Goal: Transaction & Acquisition: Book appointment/travel/reservation

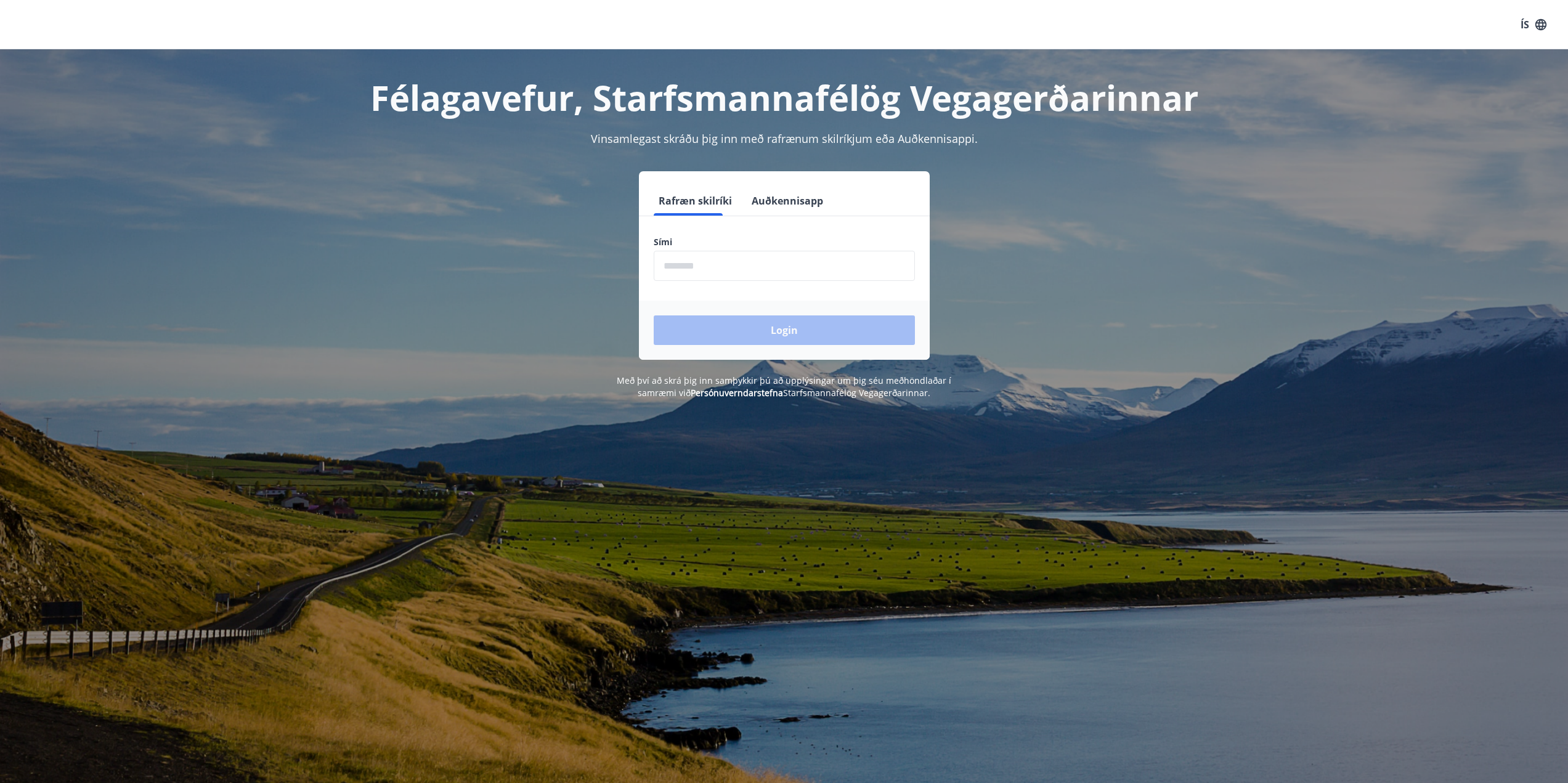
click at [794, 270] on input "phone" at bounding box center [784, 266] width 261 height 30
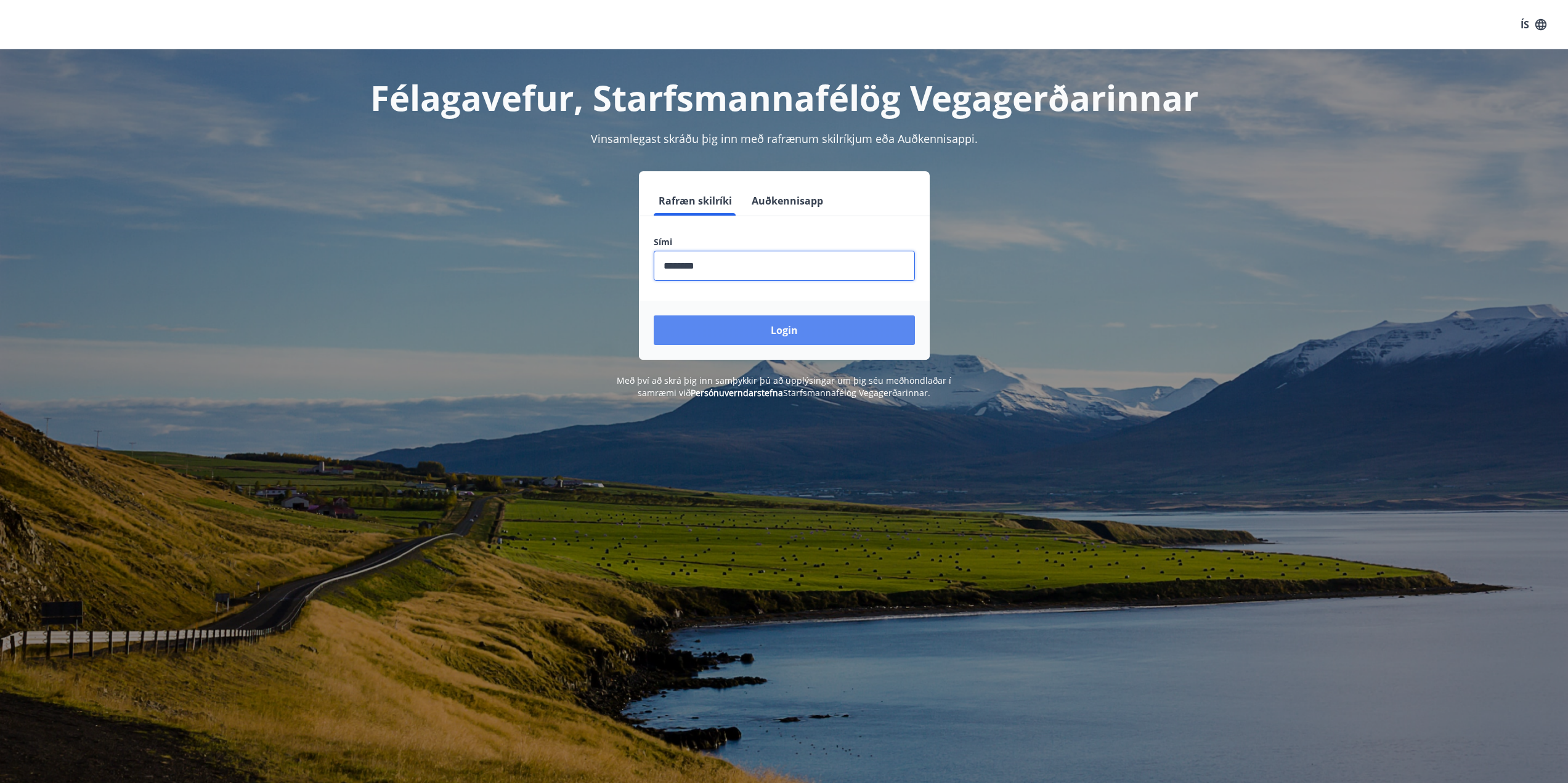
type input "********"
click at [790, 334] on button "Login" at bounding box center [784, 330] width 261 height 30
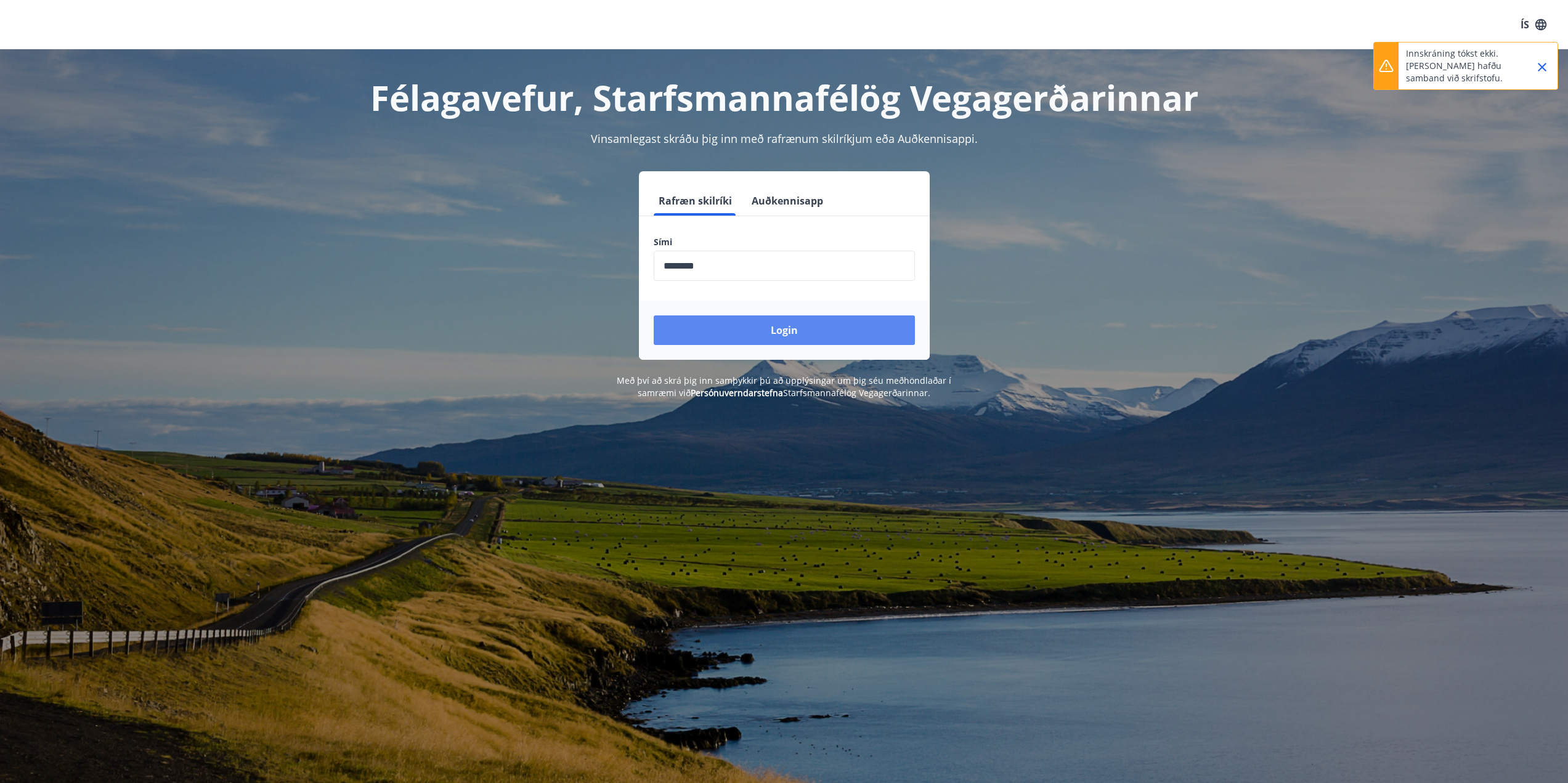
scroll to position [151, 0]
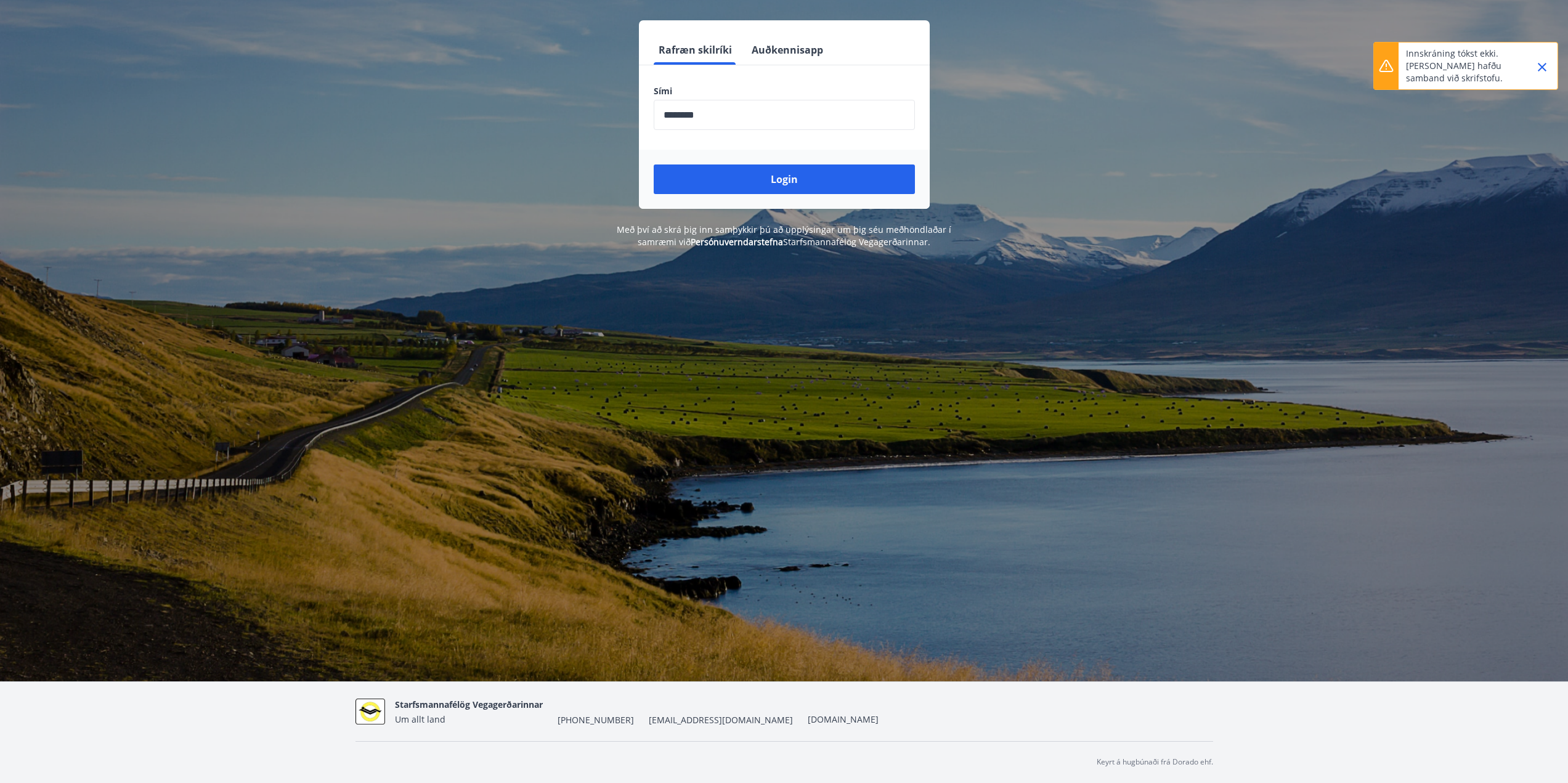
click at [1537, 67] on icon "Close" at bounding box center [1542, 67] width 15 height 15
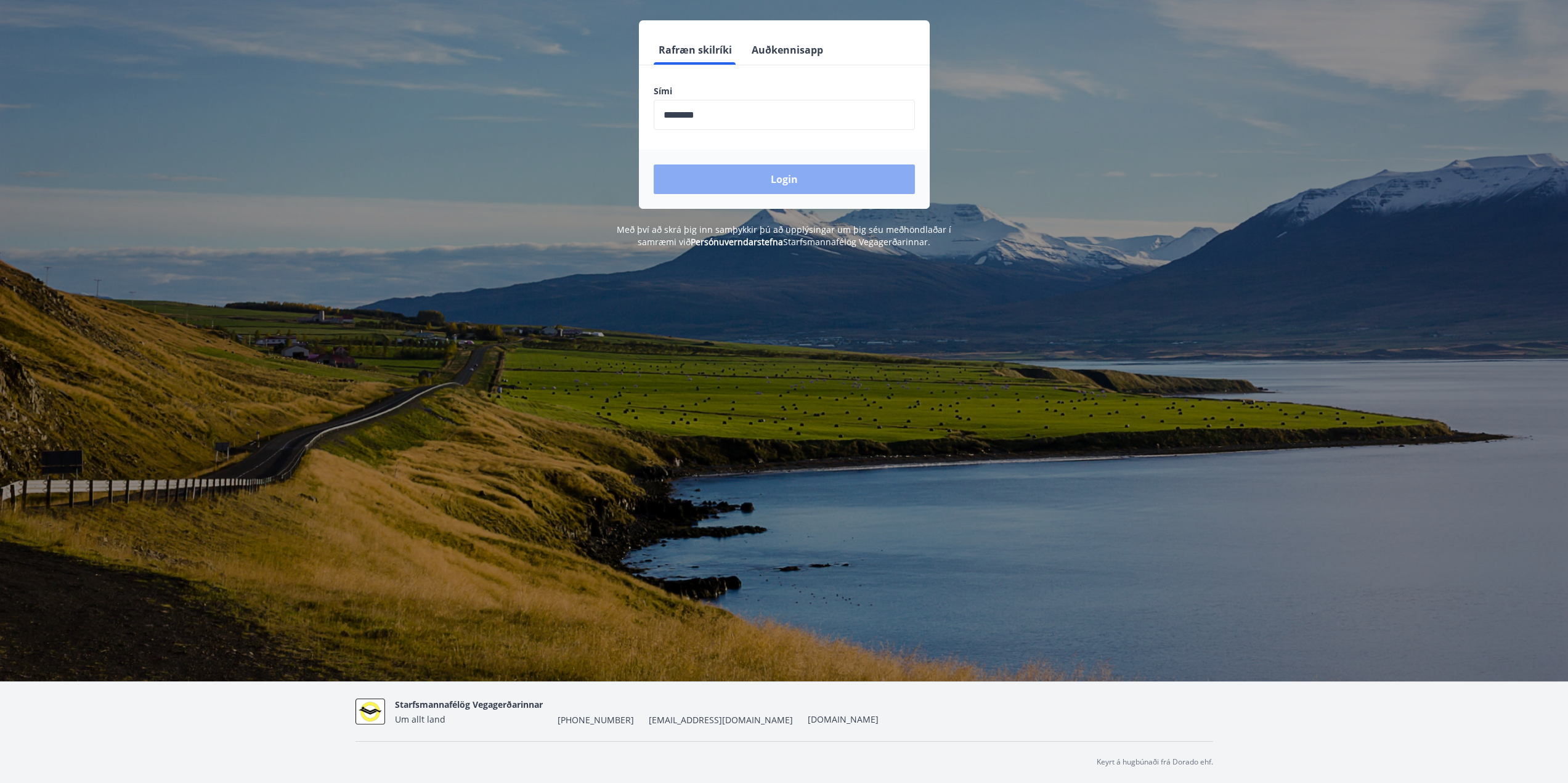
click at [836, 183] on button "Login" at bounding box center [784, 179] width 261 height 30
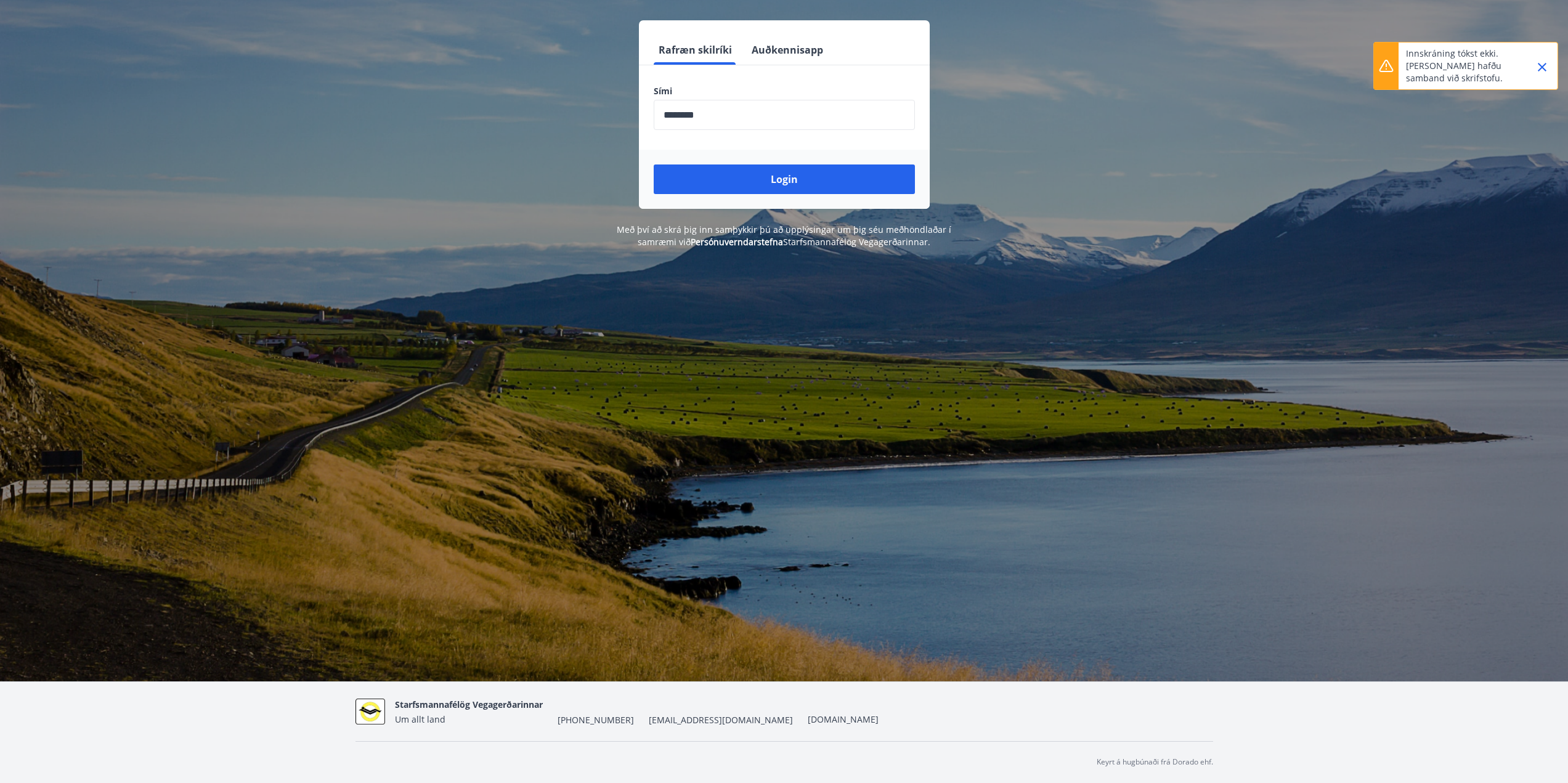
click at [708, 116] on input "phone" at bounding box center [784, 114] width 261 height 30
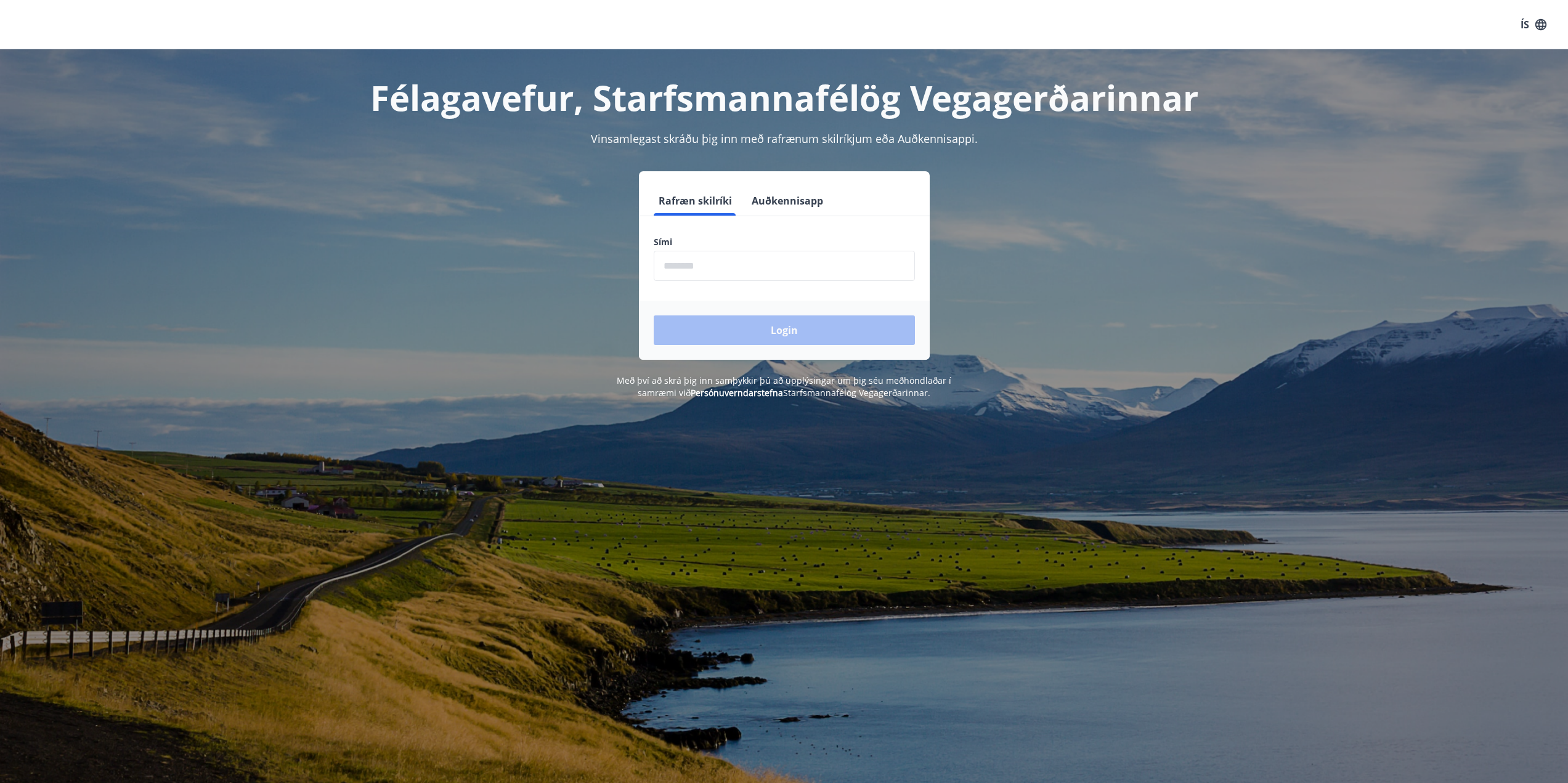
click at [845, 268] on input "phone" at bounding box center [784, 266] width 261 height 30
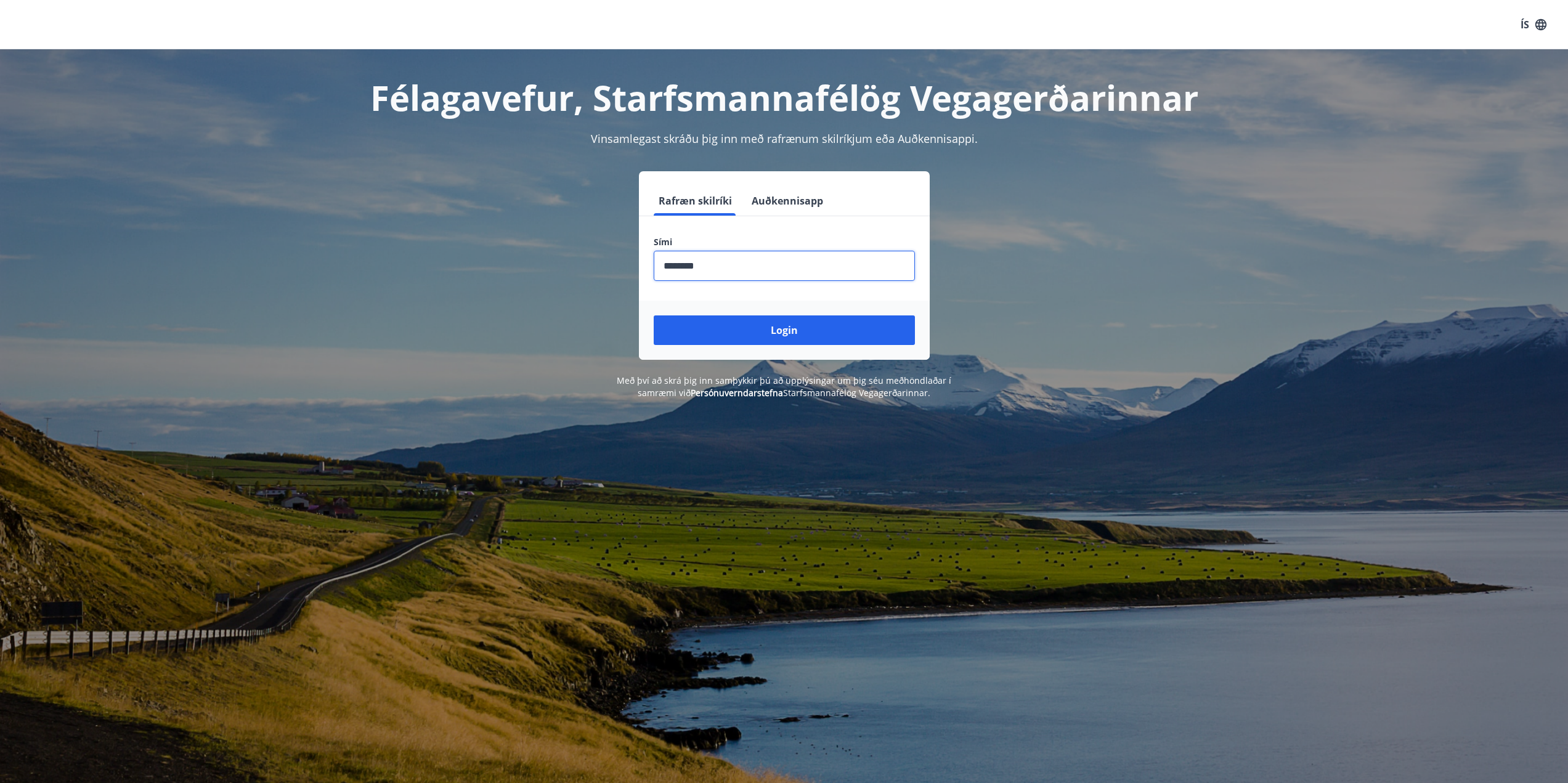
type input "********"
click at [654, 315] on button "Login" at bounding box center [784, 330] width 261 height 30
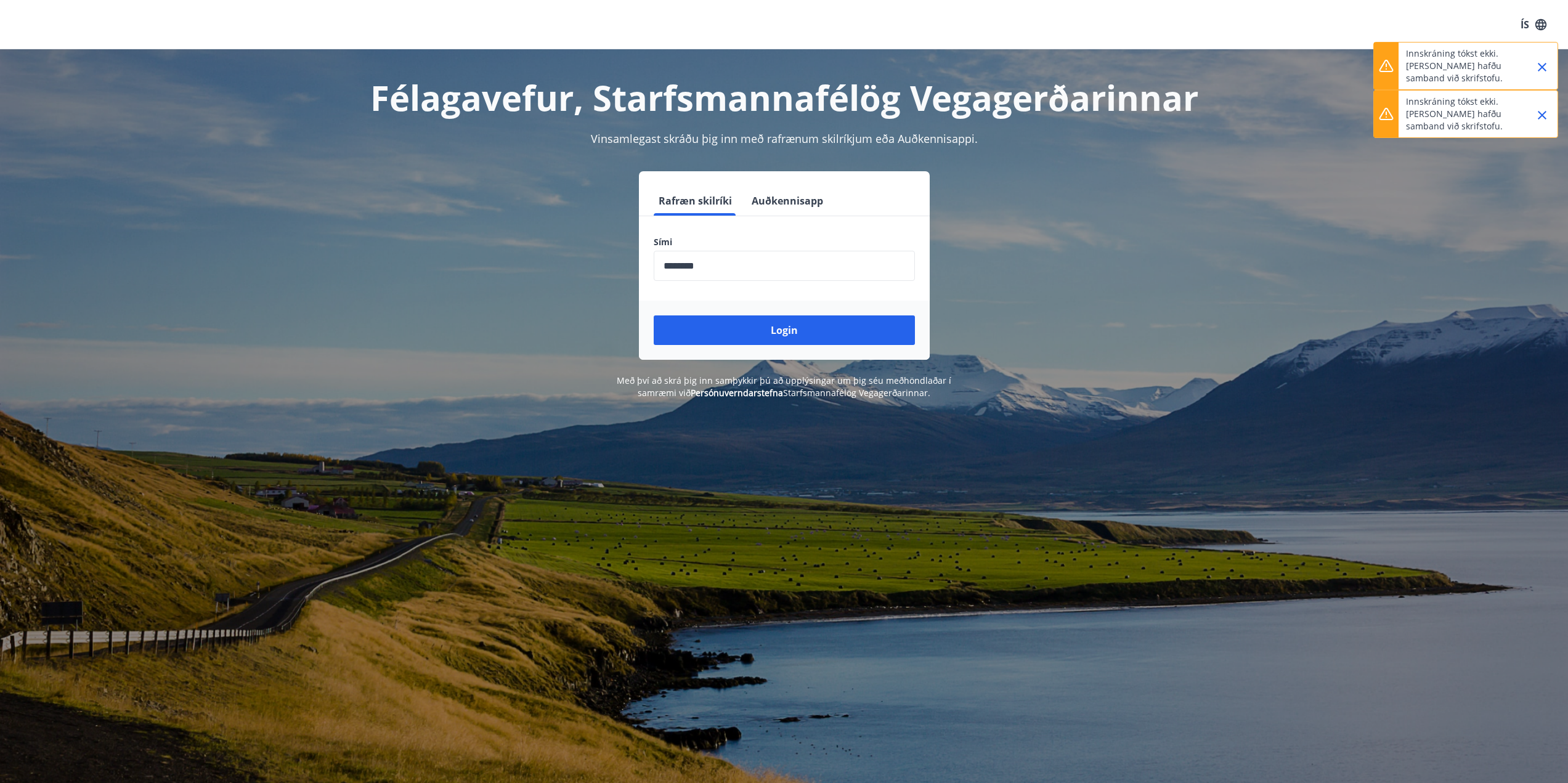
click at [1471, 72] on p "Innskráning tókst ekki. [PERSON_NAME] hafðu samband við skrifstofu." at bounding box center [1460, 66] width 108 height 37
click at [803, 201] on button "Auðkennisapp" at bounding box center [787, 201] width 81 height 30
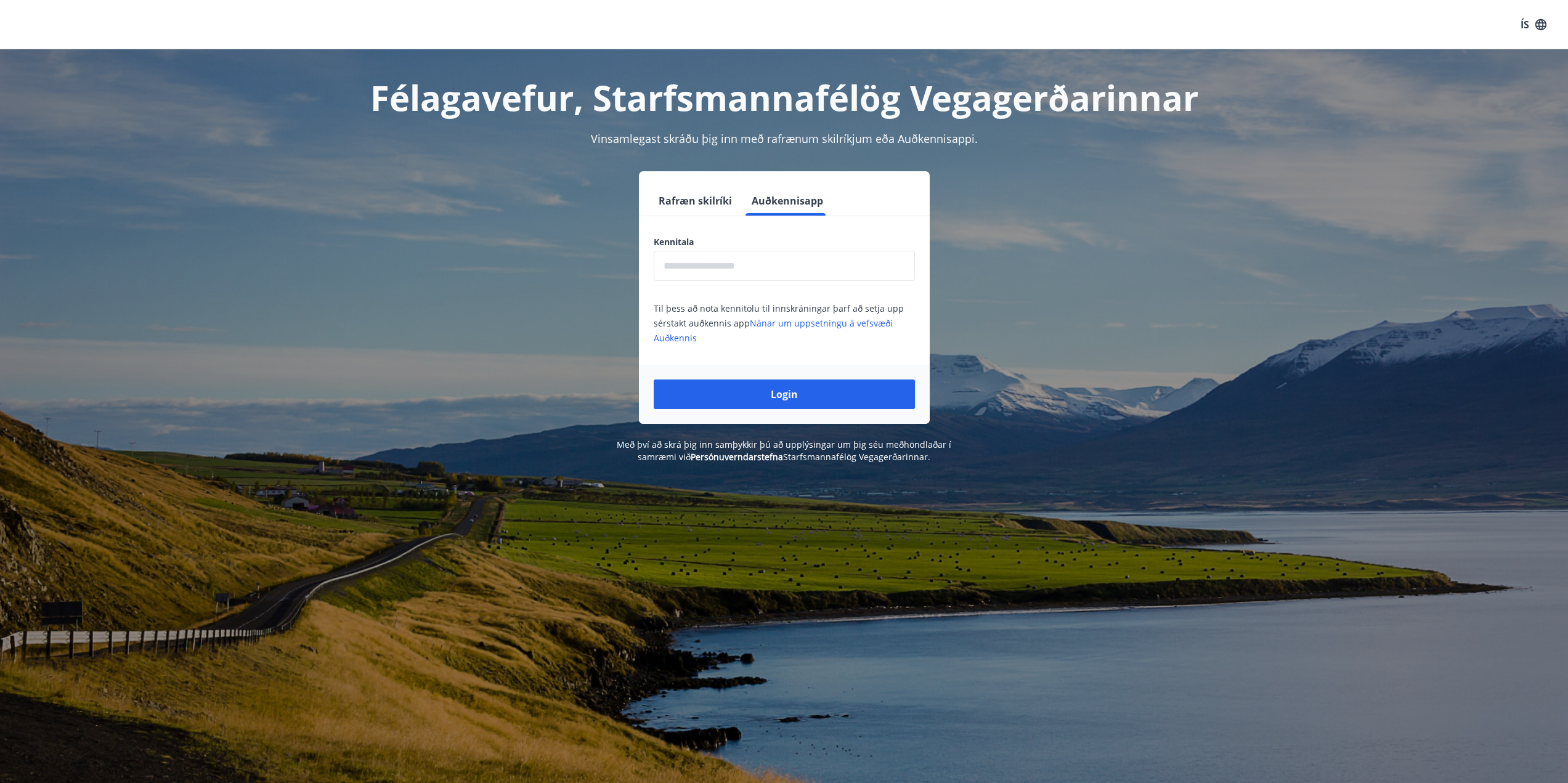
click at [720, 201] on button "Rafræn skilríki" at bounding box center [695, 201] width 83 height 30
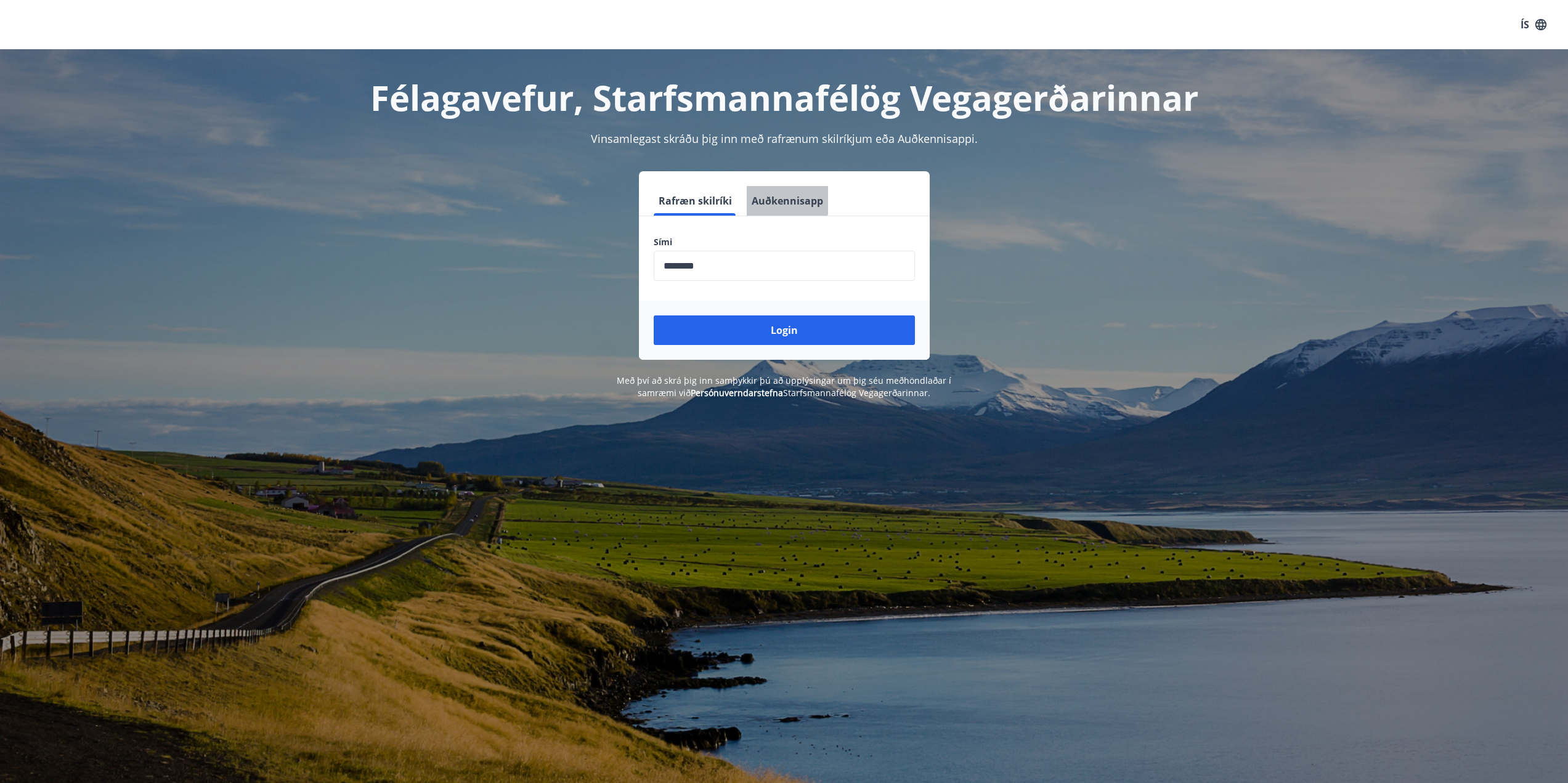
click at [778, 196] on button "Auðkennisapp" at bounding box center [787, 201] width 81 height 30
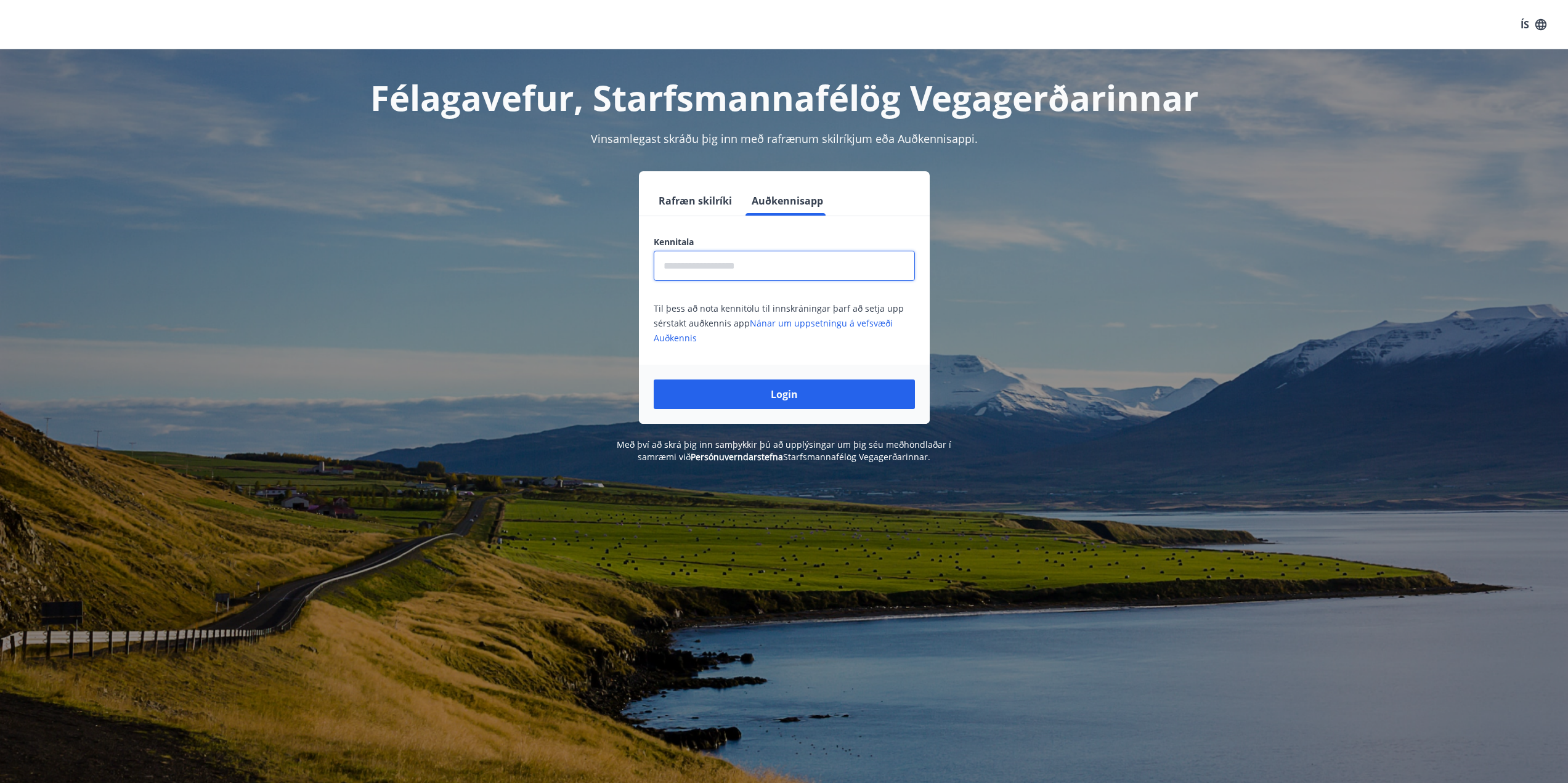
click at [744, 260] on input "text" at bounding box center [784, 266] width 261 height 30
type input "**********"
click at [768, 327] on link "Nánar um uppsetningu á vefsvæði Auðkennis" at bounding box center [773, 330] width 239 height 26
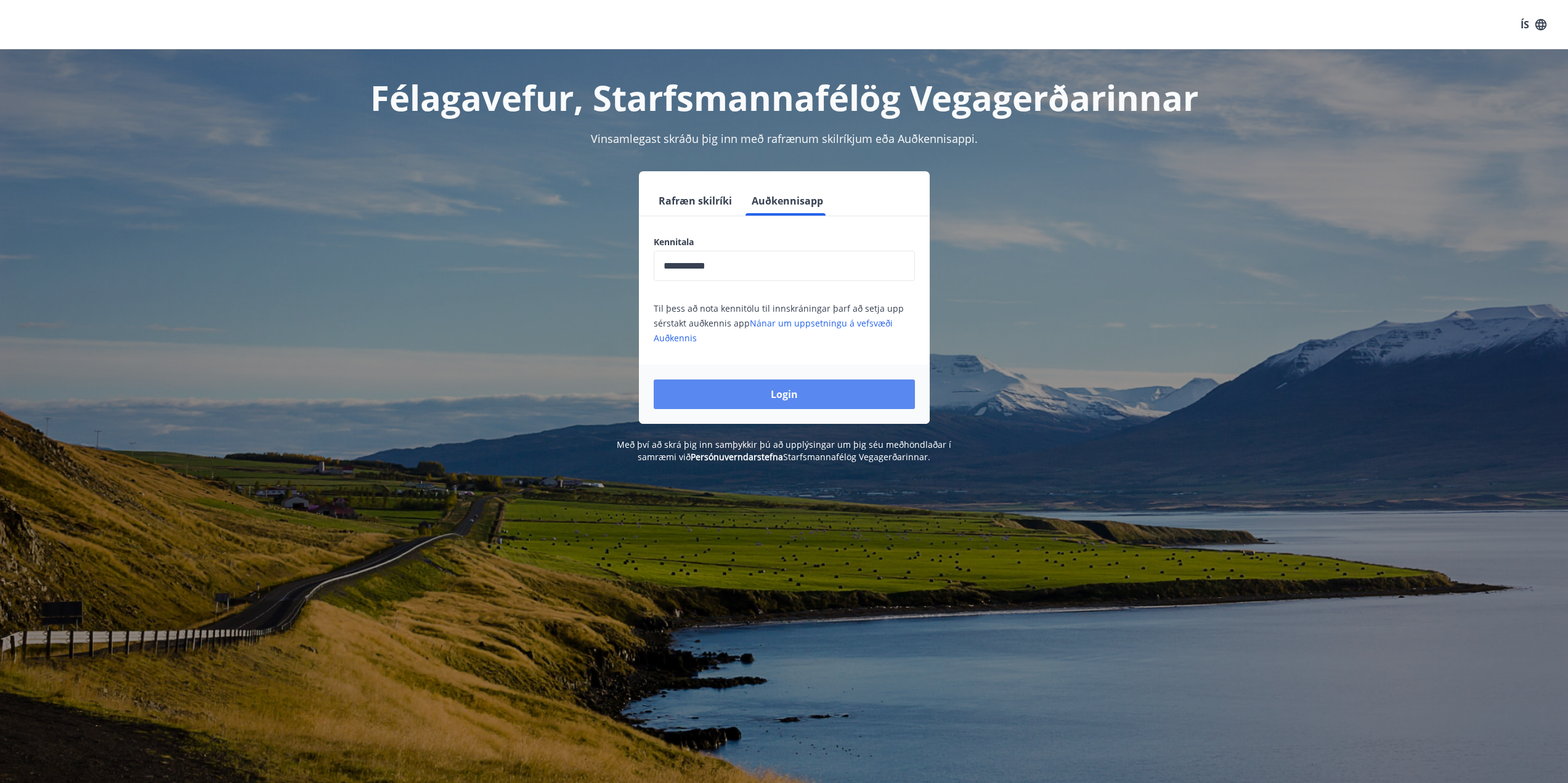
click at [718, 388] on button "Login" at bounding box center [784, 395] width 261 height 30
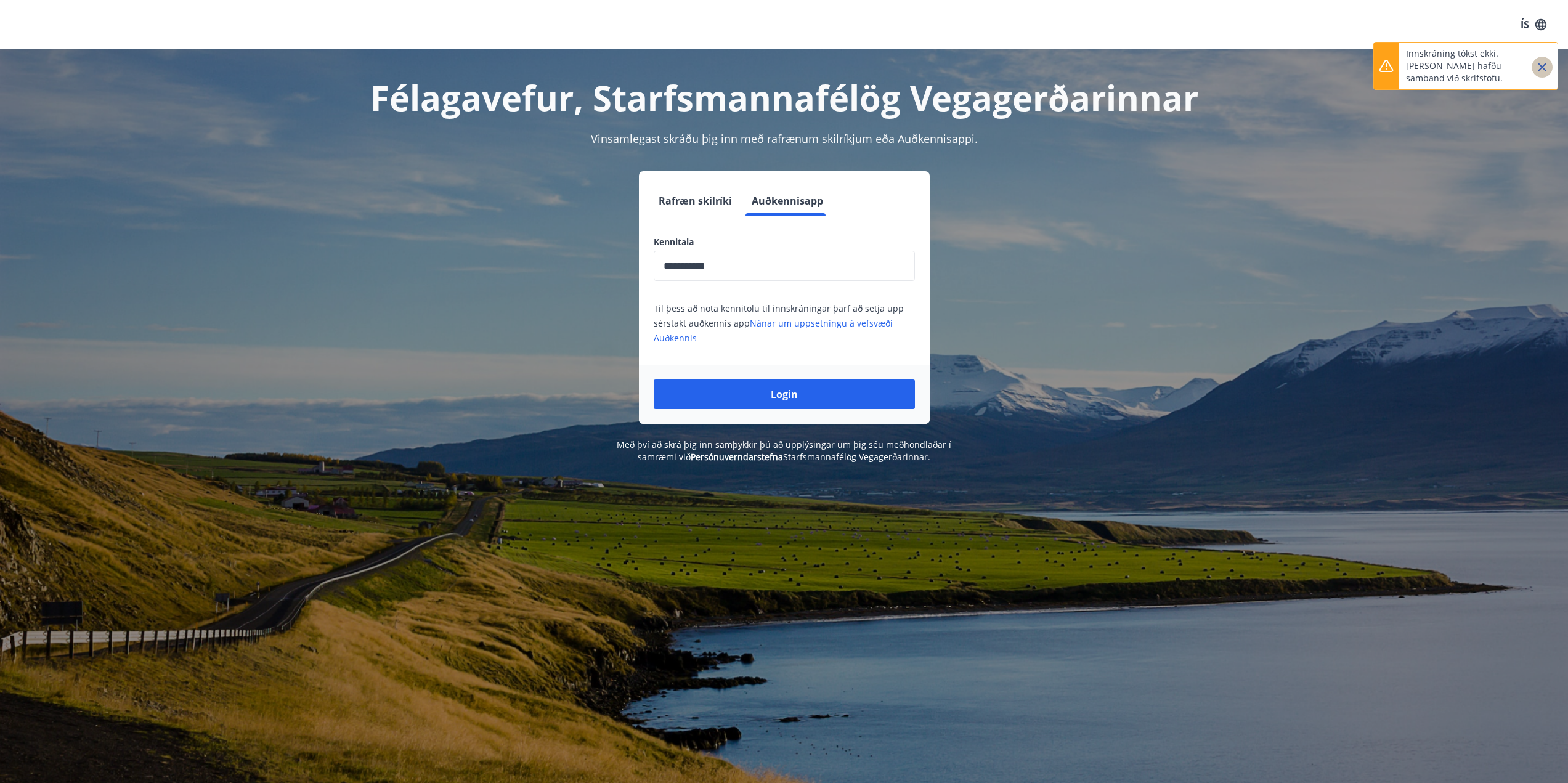
click at [1538, 68] on icon "Close" at bounding box center [1542, 67] width 15 height 15
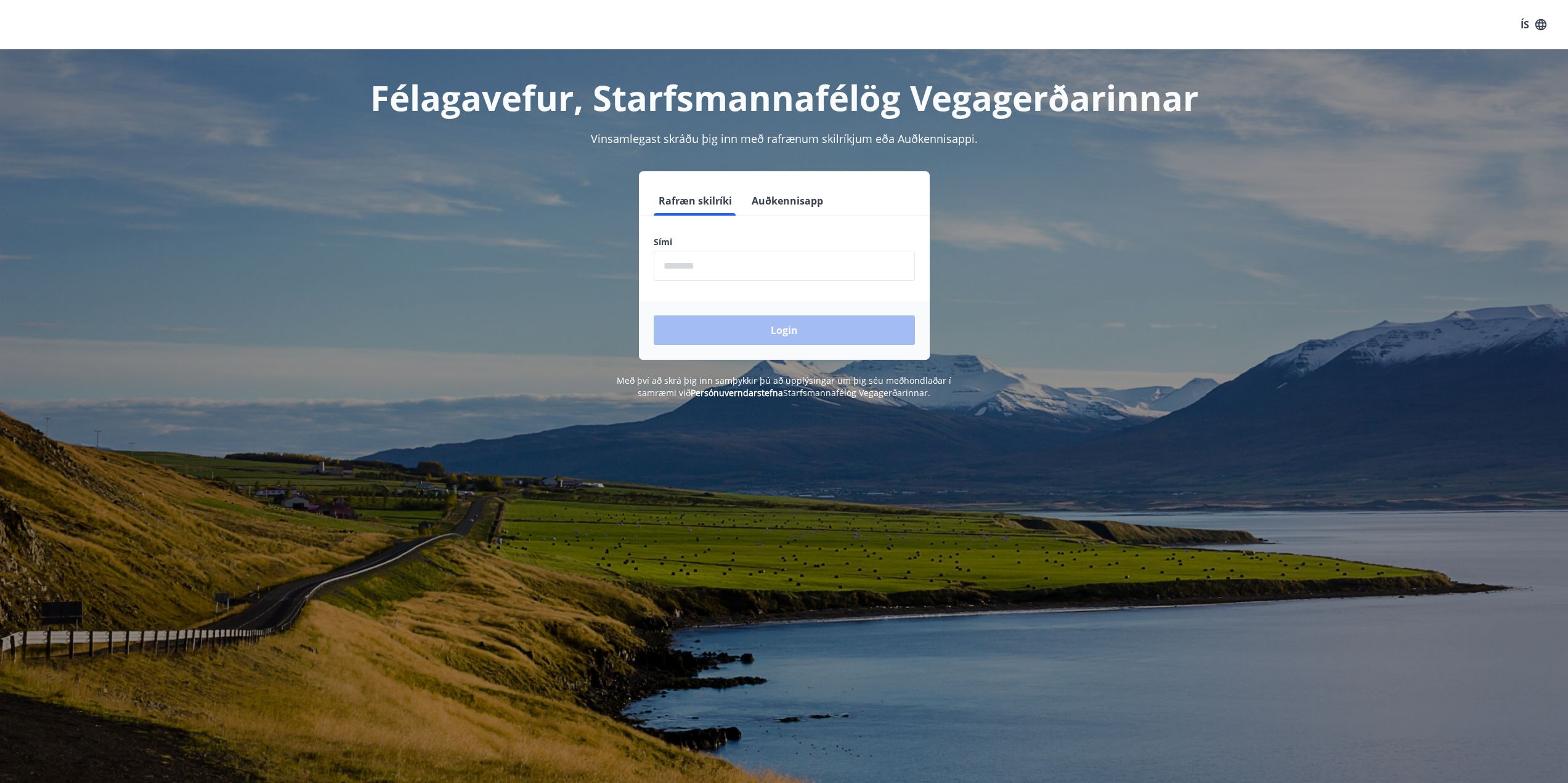
click at [715, 267] on input "phone" at bounding box center [784, 266] width 261 height 30
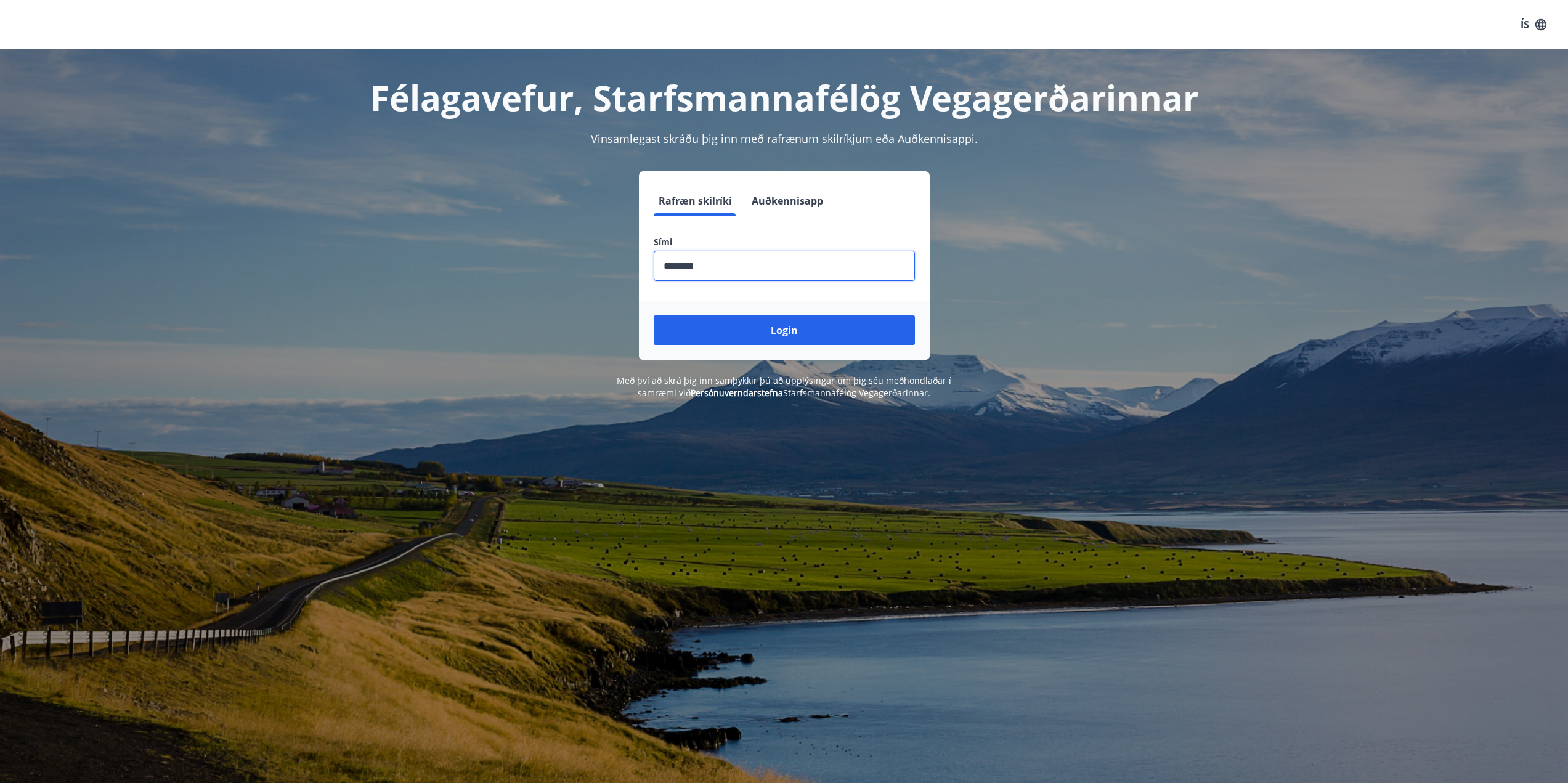
type input "********"
click at [654, 315] on button "Login" at bounding box center [784, 330] width 261 height 30
click at [826, 330] on button "Login" at bounding box center [784, 330] width 261 height 30
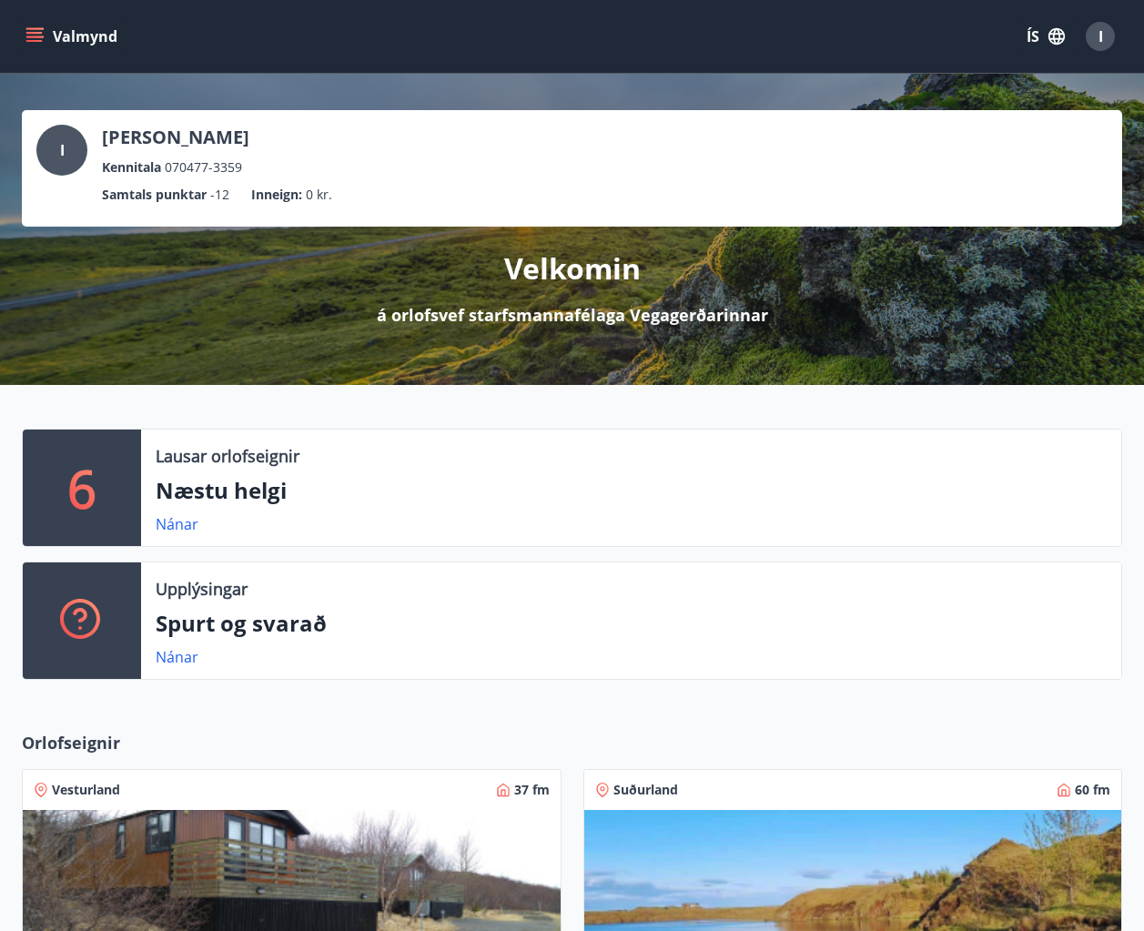
click at [254, 489] on p "Næstu helgi" at bounding box center [631, 490] width 951 height 31
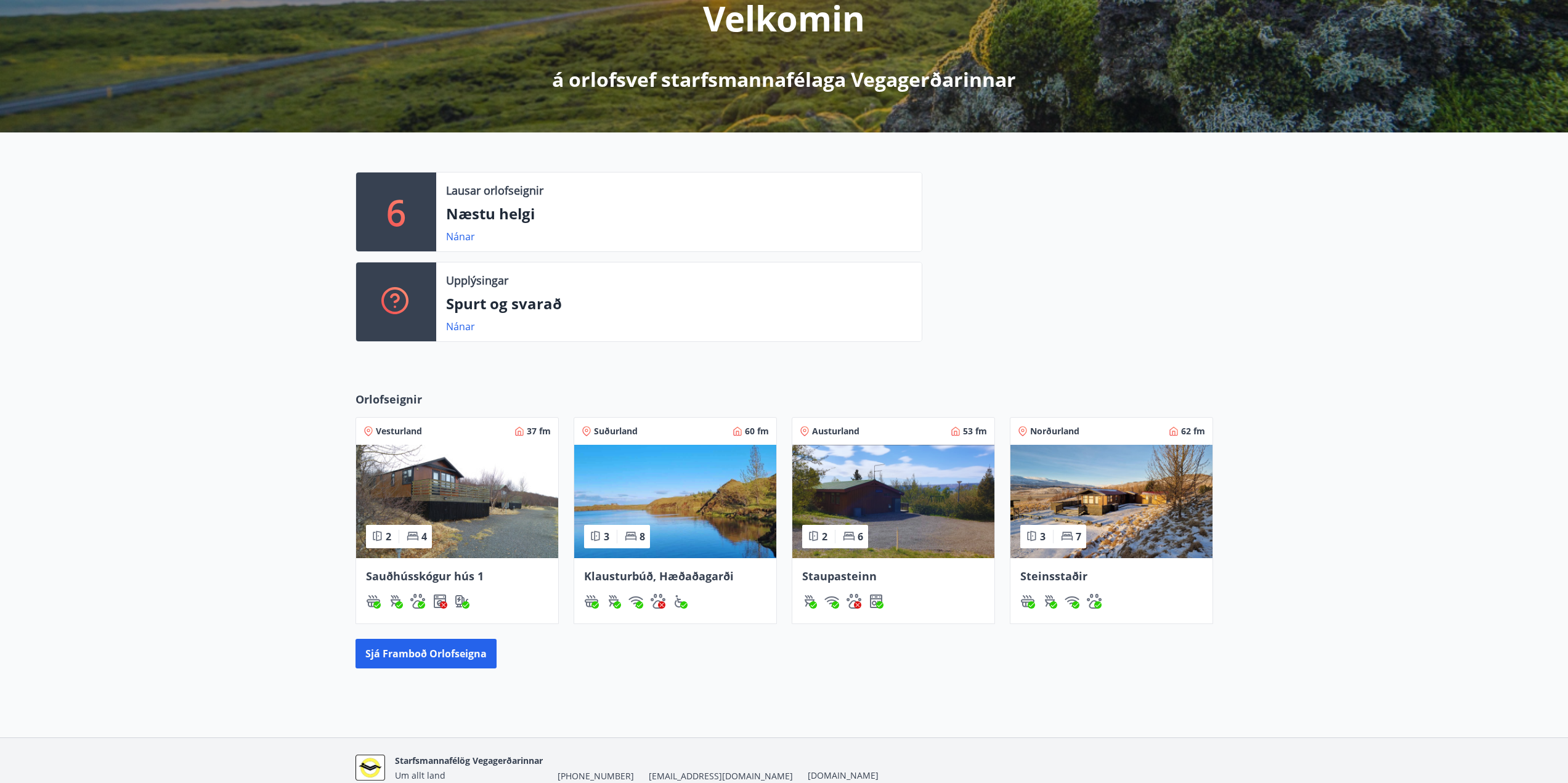
scroll to position [233, 0]
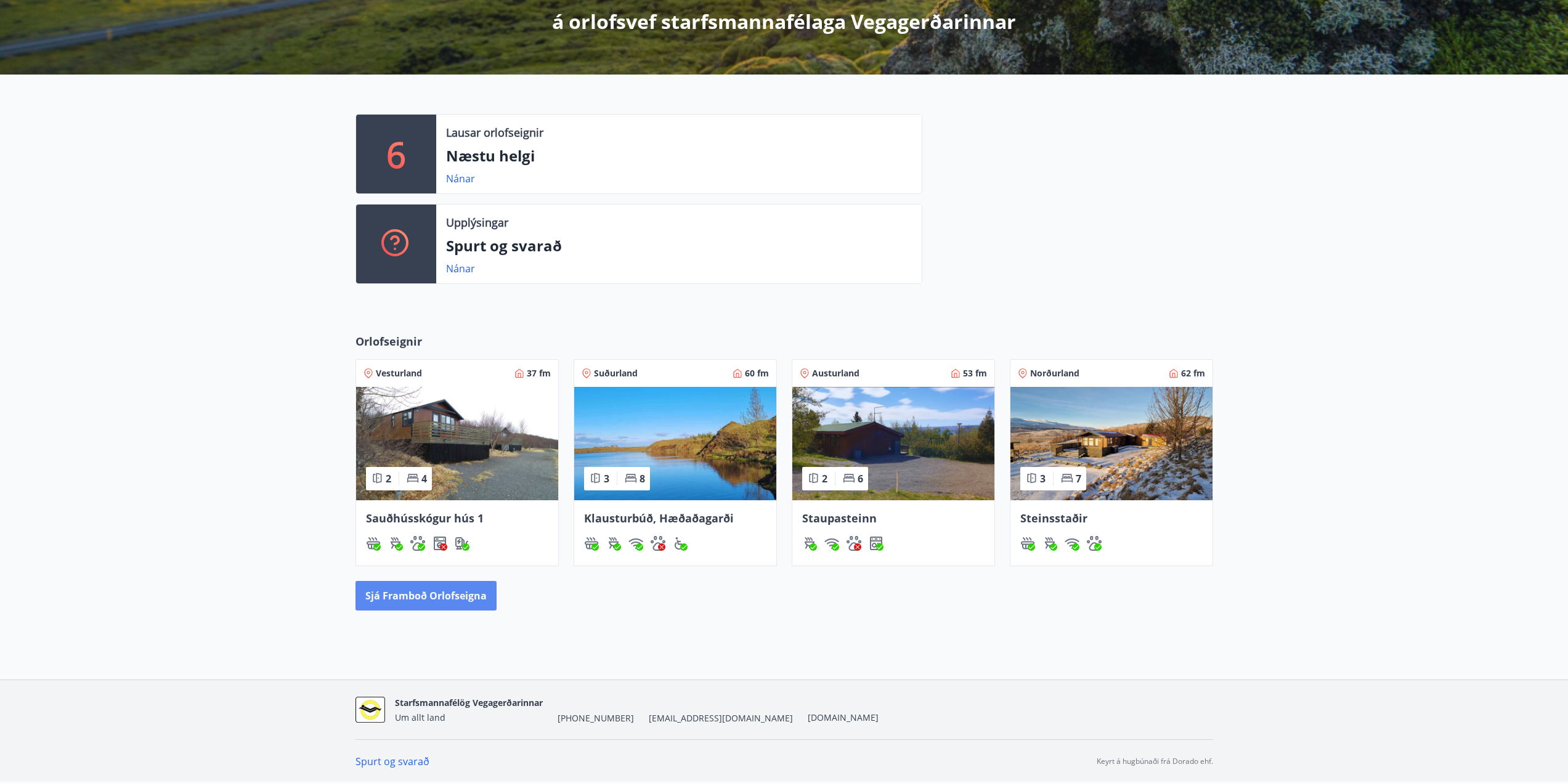
click at [421, 594] on button "Sjá framboð orlofseigna" at bounding box center [426, 596] width 141 height 30
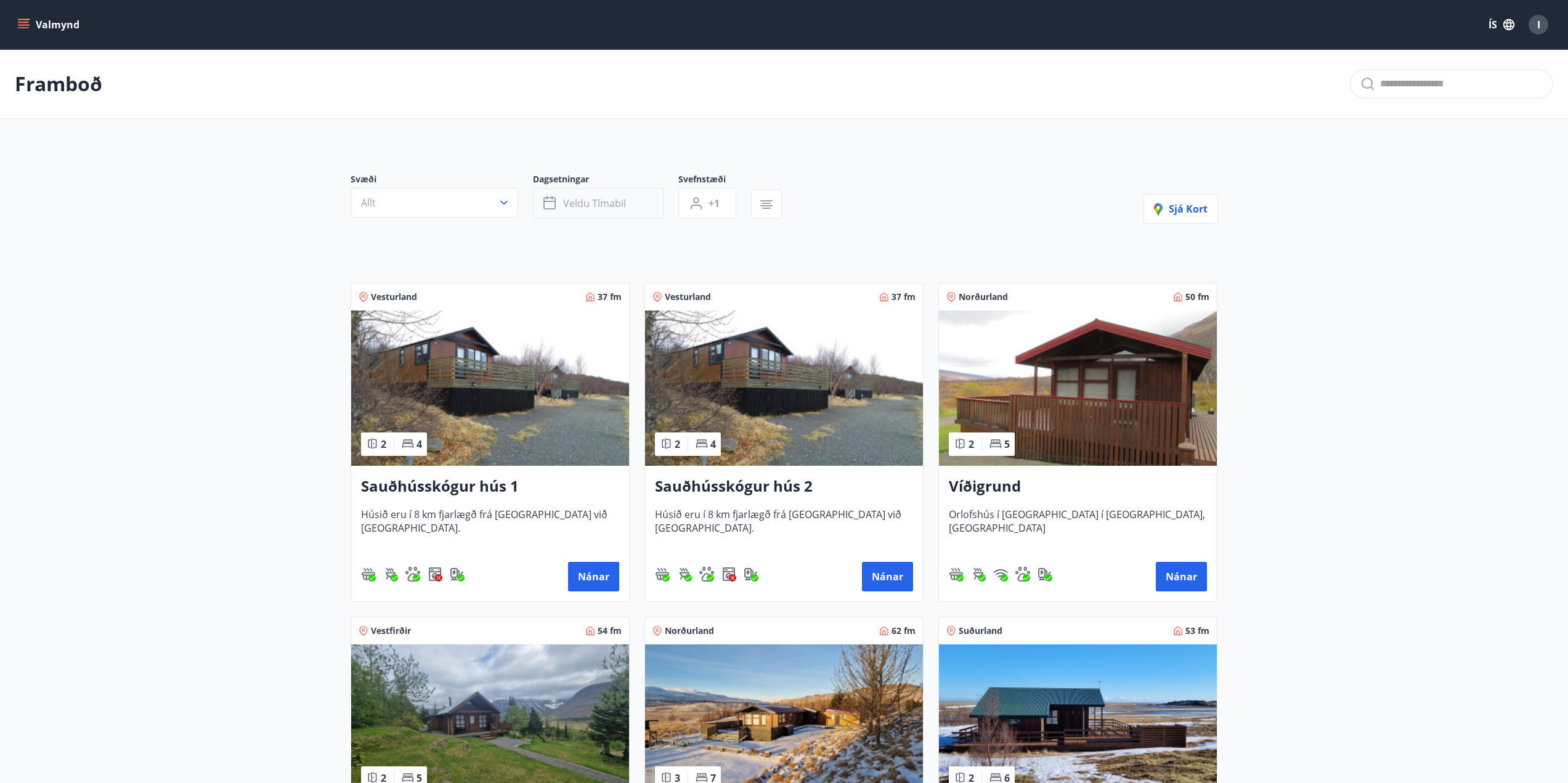
click at [594, 203] on span "Veldu tímabil" at bounding box center [594, 203] width 63 height 14
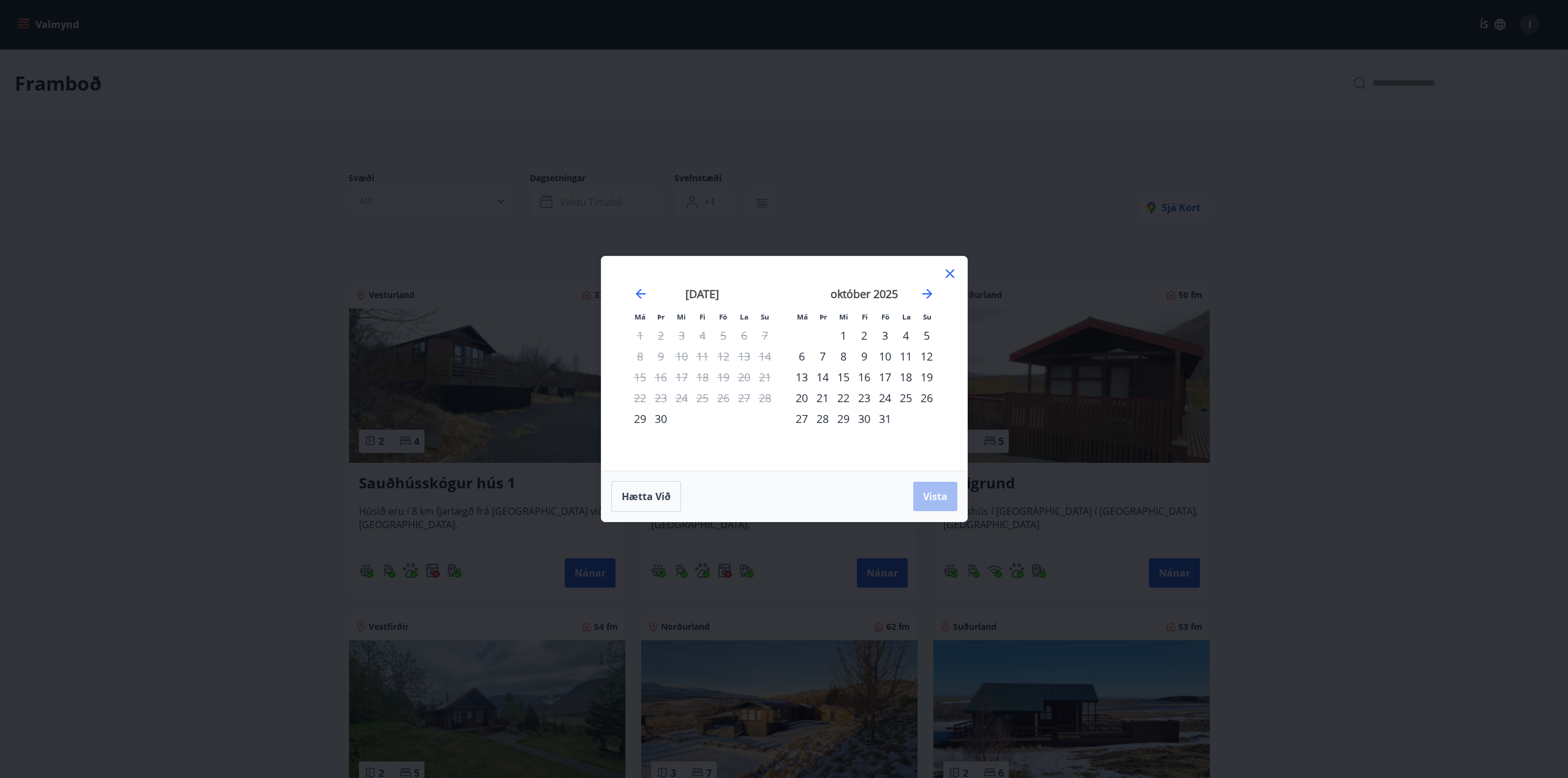
drag, startPoint x: 885, startPoint y: 397, endPoint x: 913, endPoint y: 399, distance: 28.1
click at [913, 399] on tr "20 21 22 23 24 25 26" at bounding box center [864, 397] width 146 height 21
click at [883, 399] on div "24" at bounding box center [885, 397] width 21 height 21
click at [927, 293] on icon "Move forward to switch to the next month." at bounding box center [927, 294] width 10 height 10
click at [926, 357] on div "9" at bounding box center [926, 356] width 21 height 21
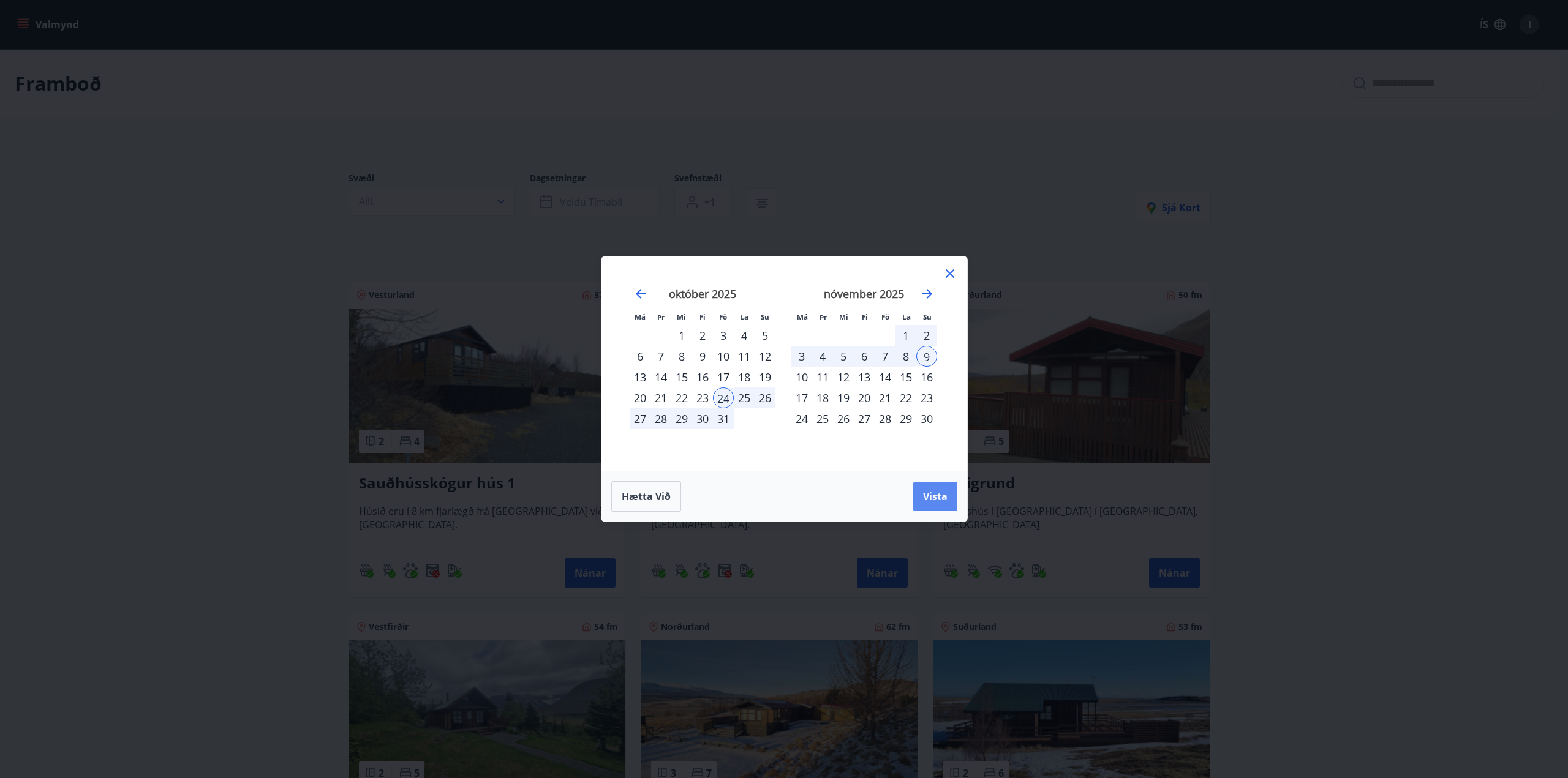
click at [946, 496] on span "Vista" at bounding box center [935, 496] width 24 height 13
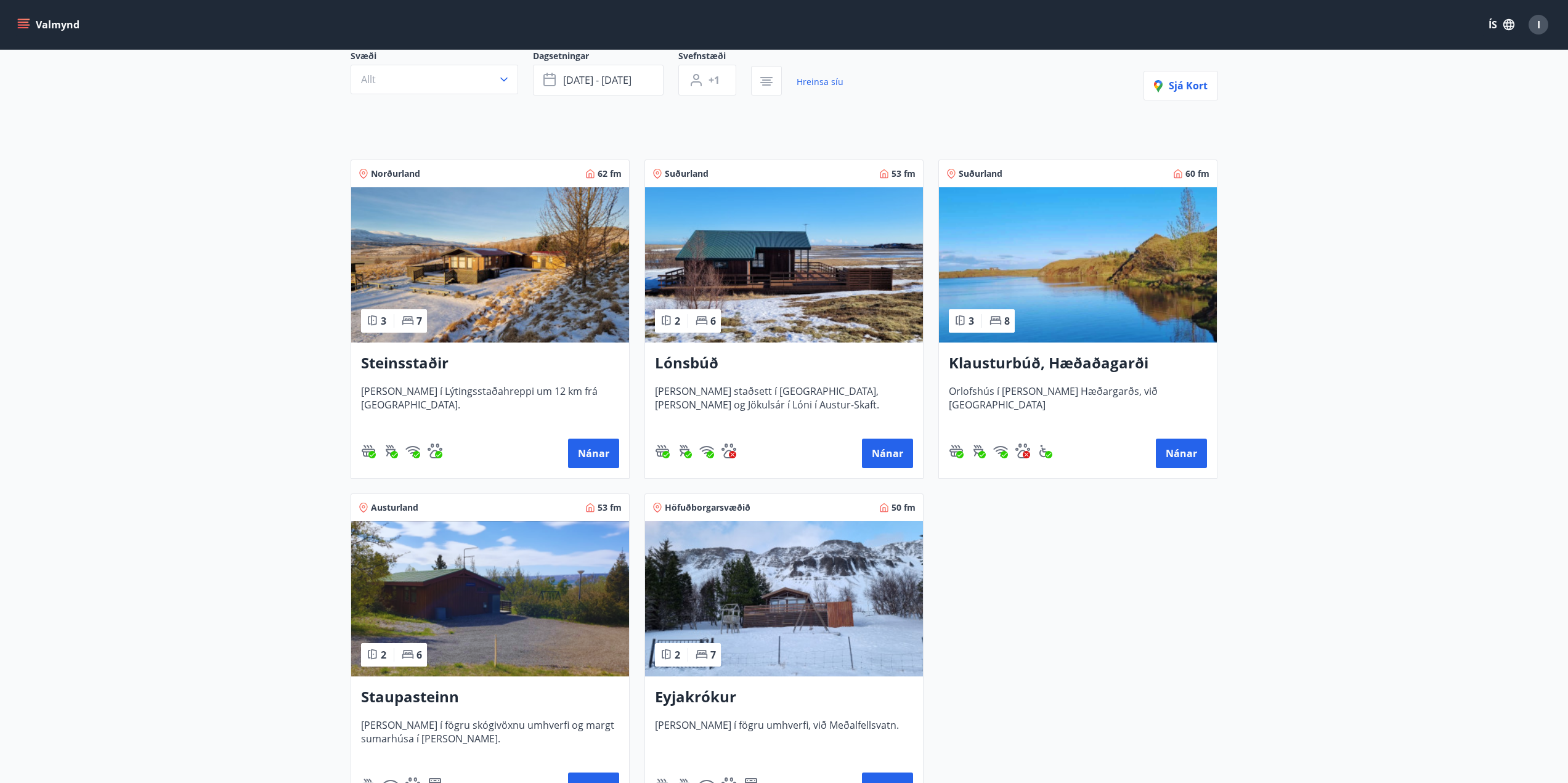
scroll to position [185, 0]
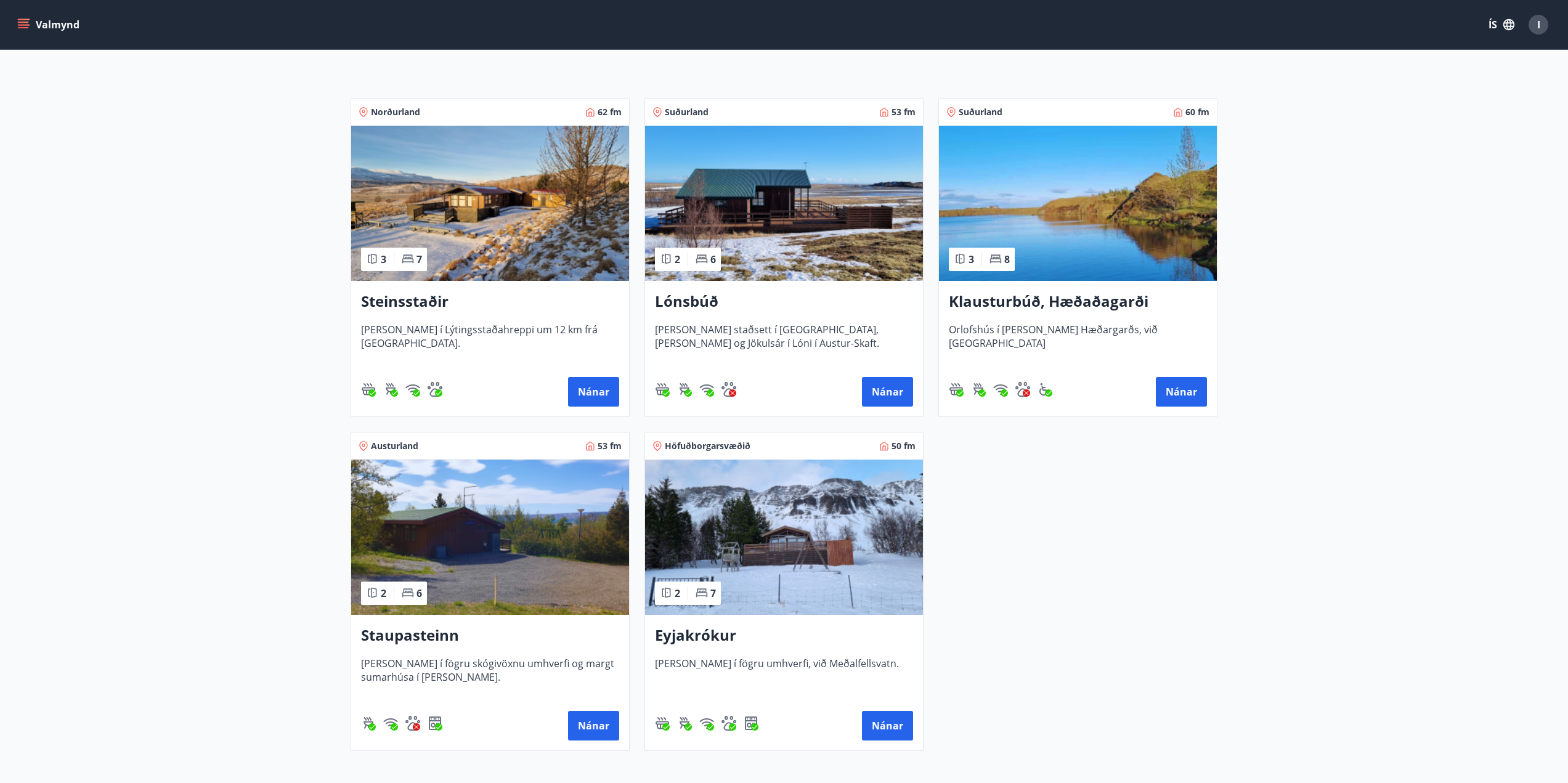
click at [1057, 300] on h3 "Klausturbúð, Hæðaðagarði" at bounding box center [1077, 302] width 258 height 22
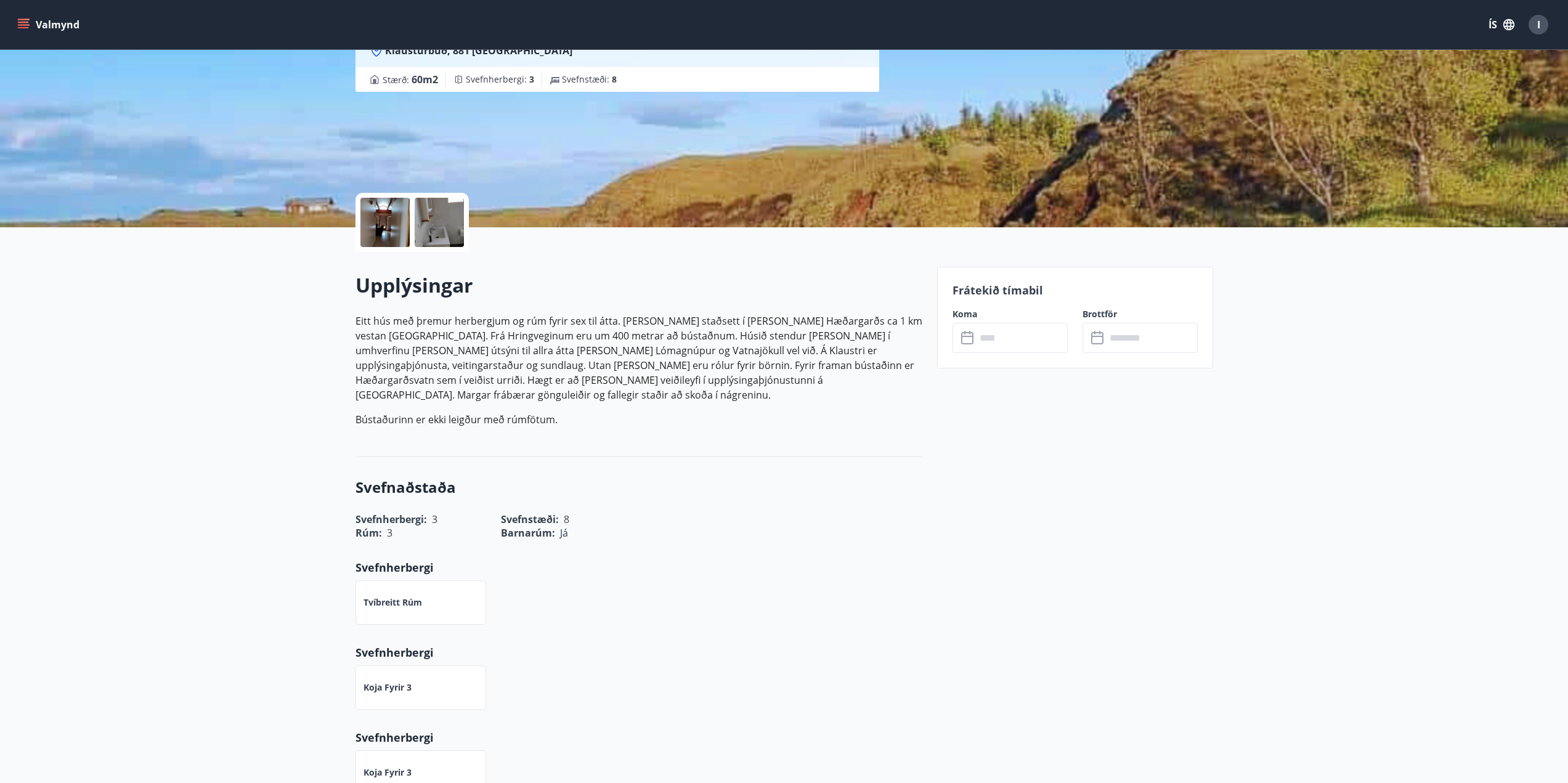
scroll to position [62, 0]
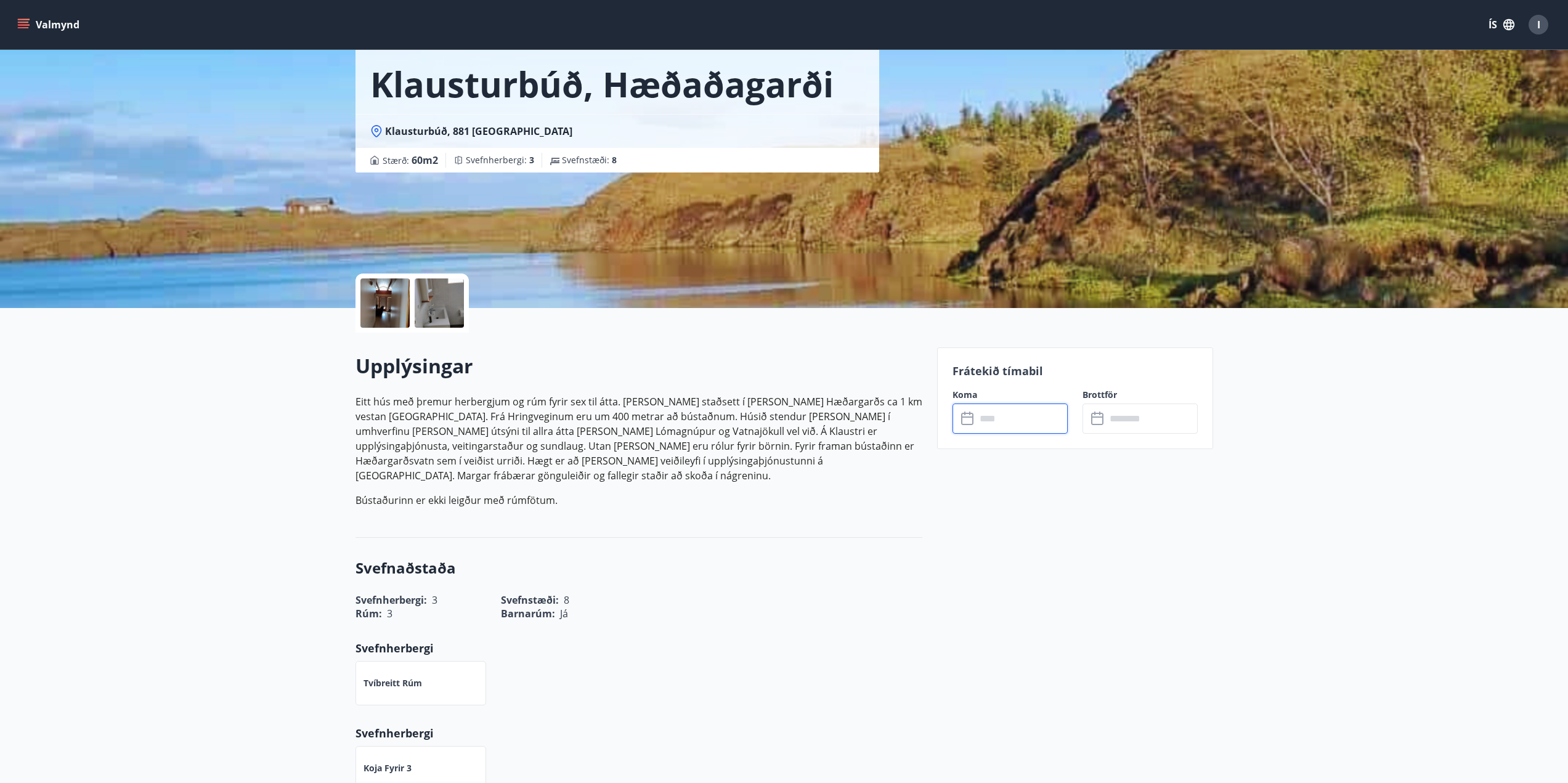
click at [985, 422] on input "text" at bounding box center [1022, 418] width 92 height 30
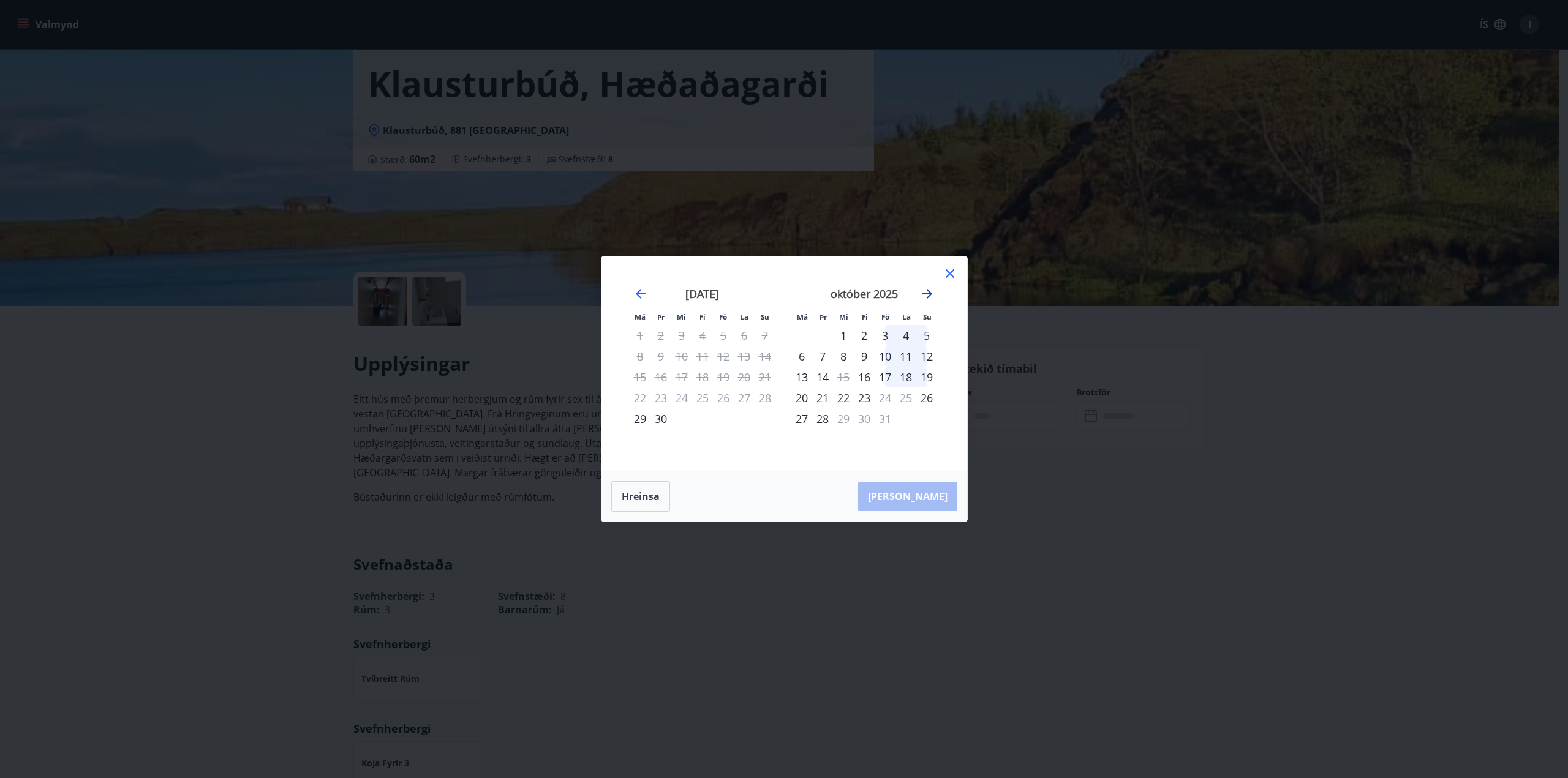
click at [932, 293] on icon "Move forward to switch to the next month." at bounding box center [927, 294] width 15 height 15
click at [950, 275] on icon at bounding box center [950, 274] width 15 height 15
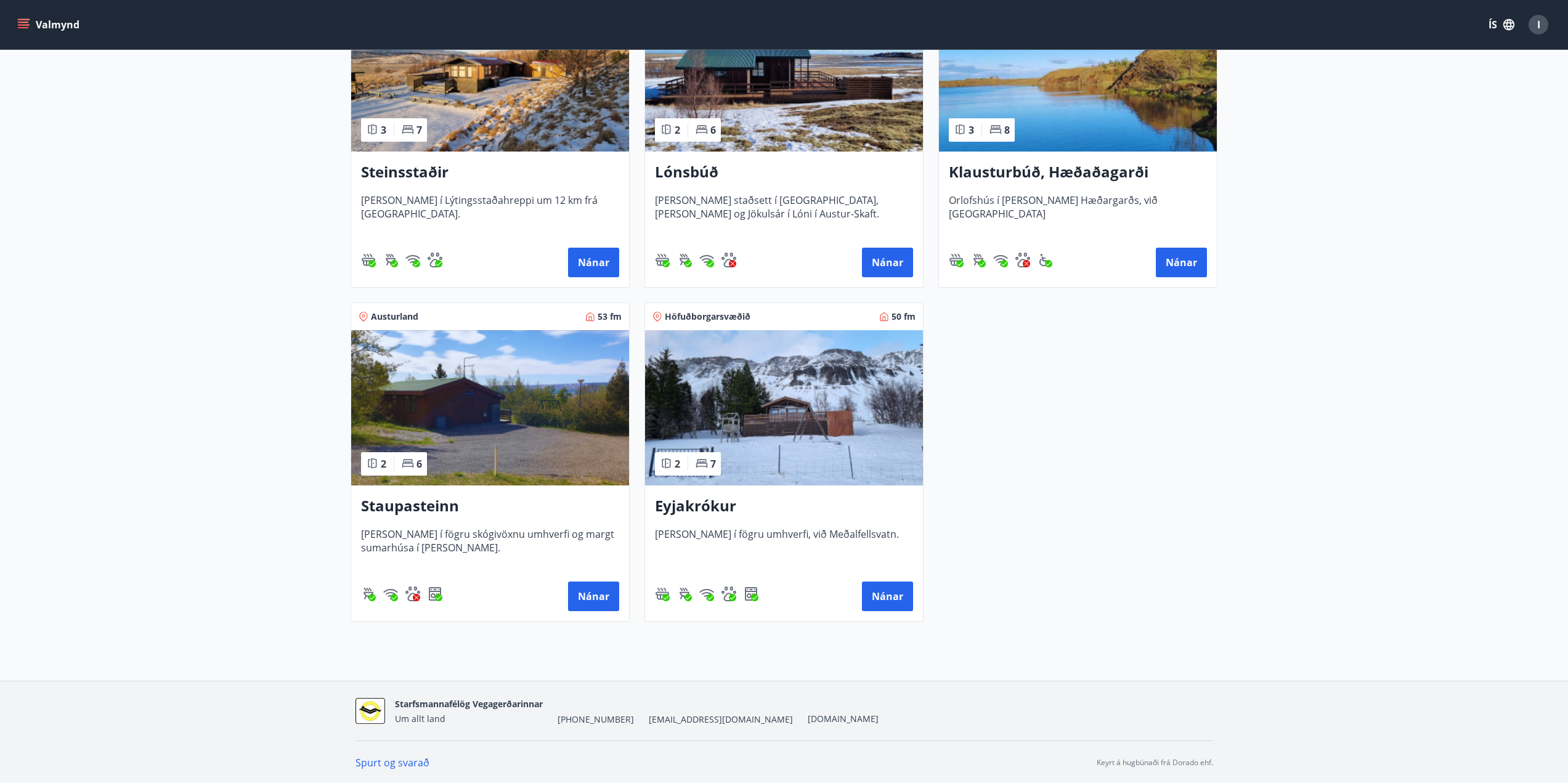
scroll to position [315, 0]
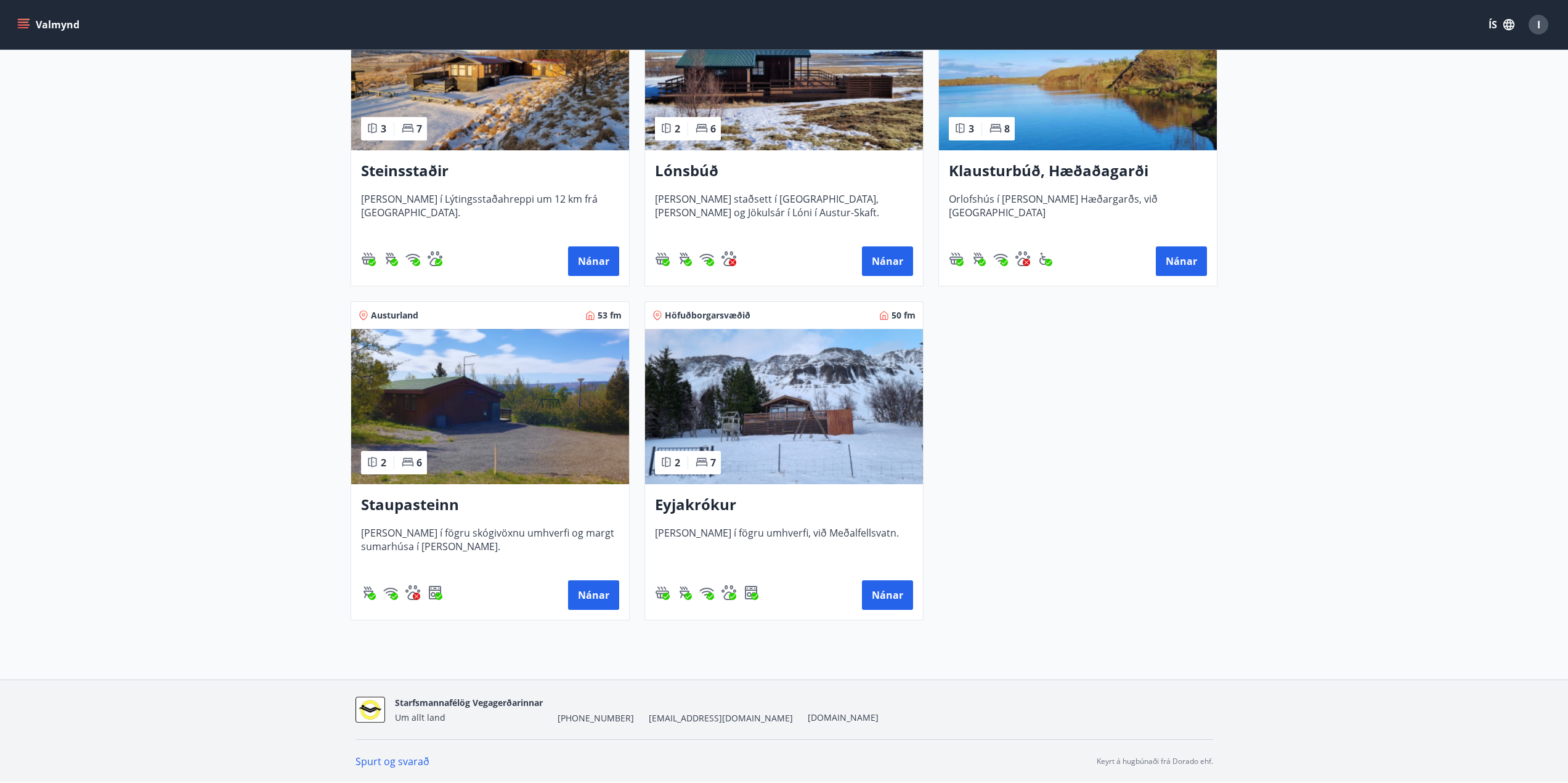
click at [692, 504] on h3 "Eyjakrókur" at bounding box center [784, 505] width 258 height 22
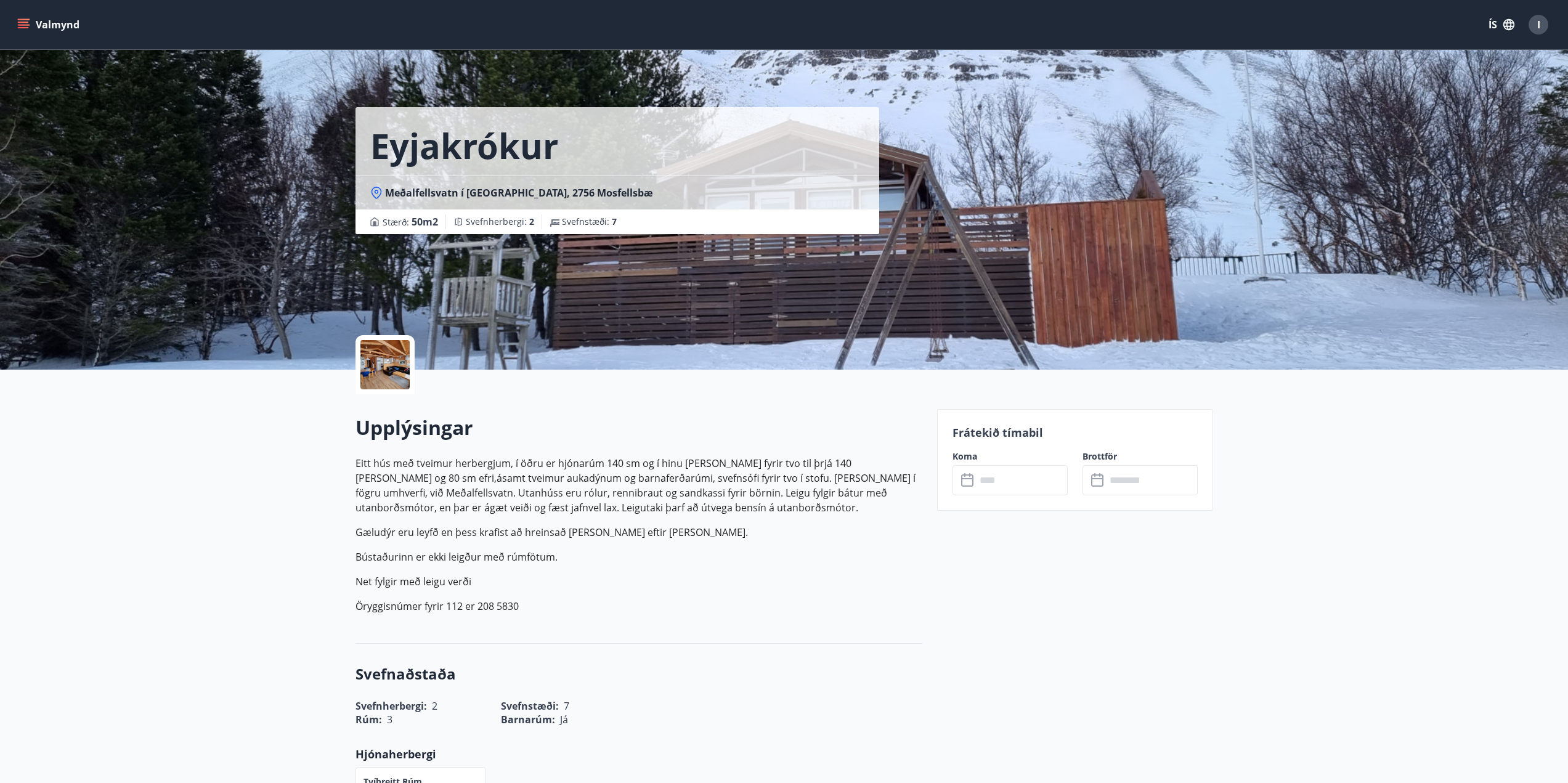
click at [1014, 480] on input "text" at bounding box center [1022, 480] width 92 height 30
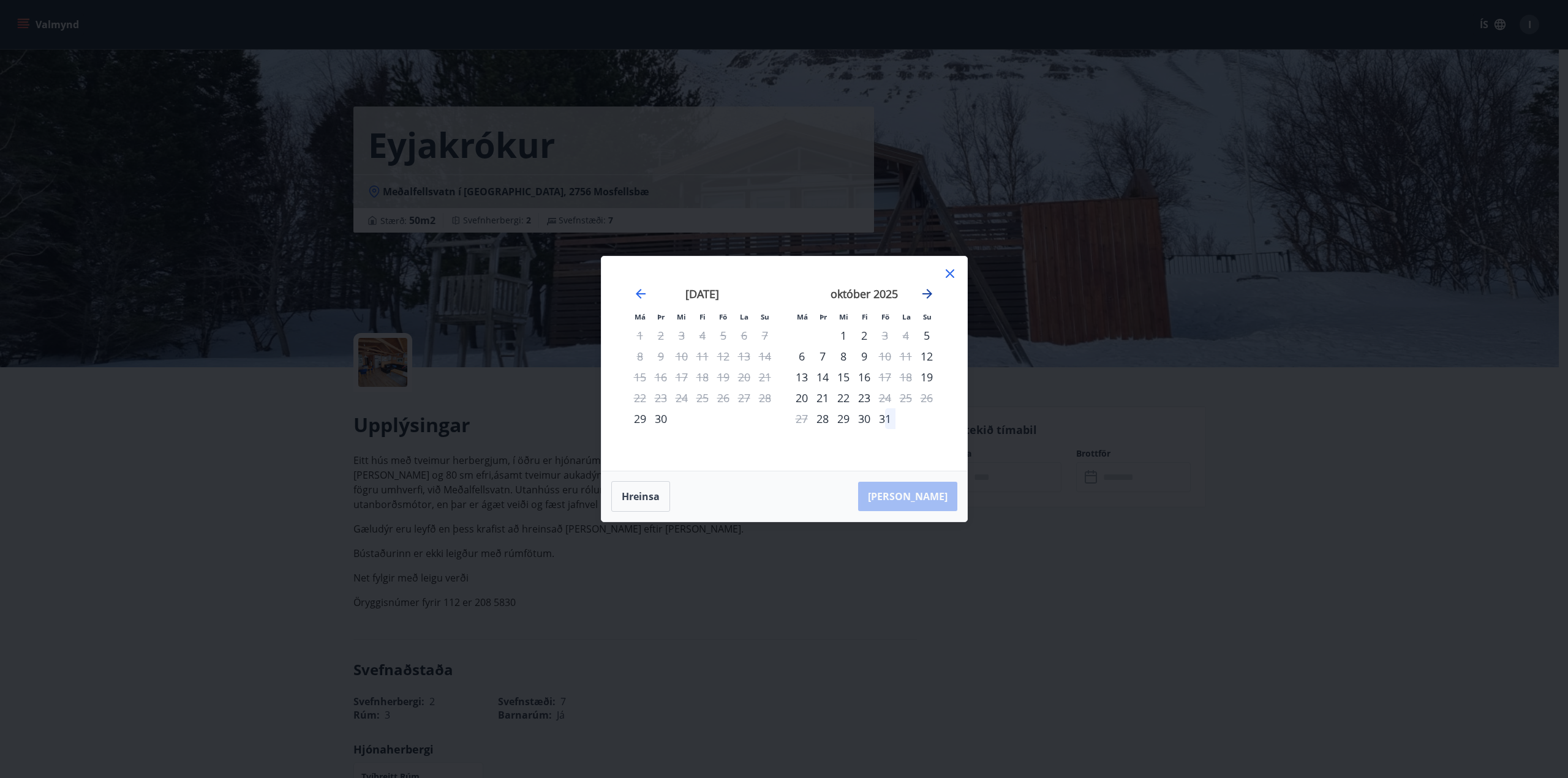
click at [927, 295] on icon "Move forward to switch to the next month." at bounding box center [927, 294] width 10 height 10
click at [885, 356] on div "7" at bounding box center [885, 356] width 21 height 21
click at [928, 355] on div "9" at bounding box center [926, 356] width 21 height 21
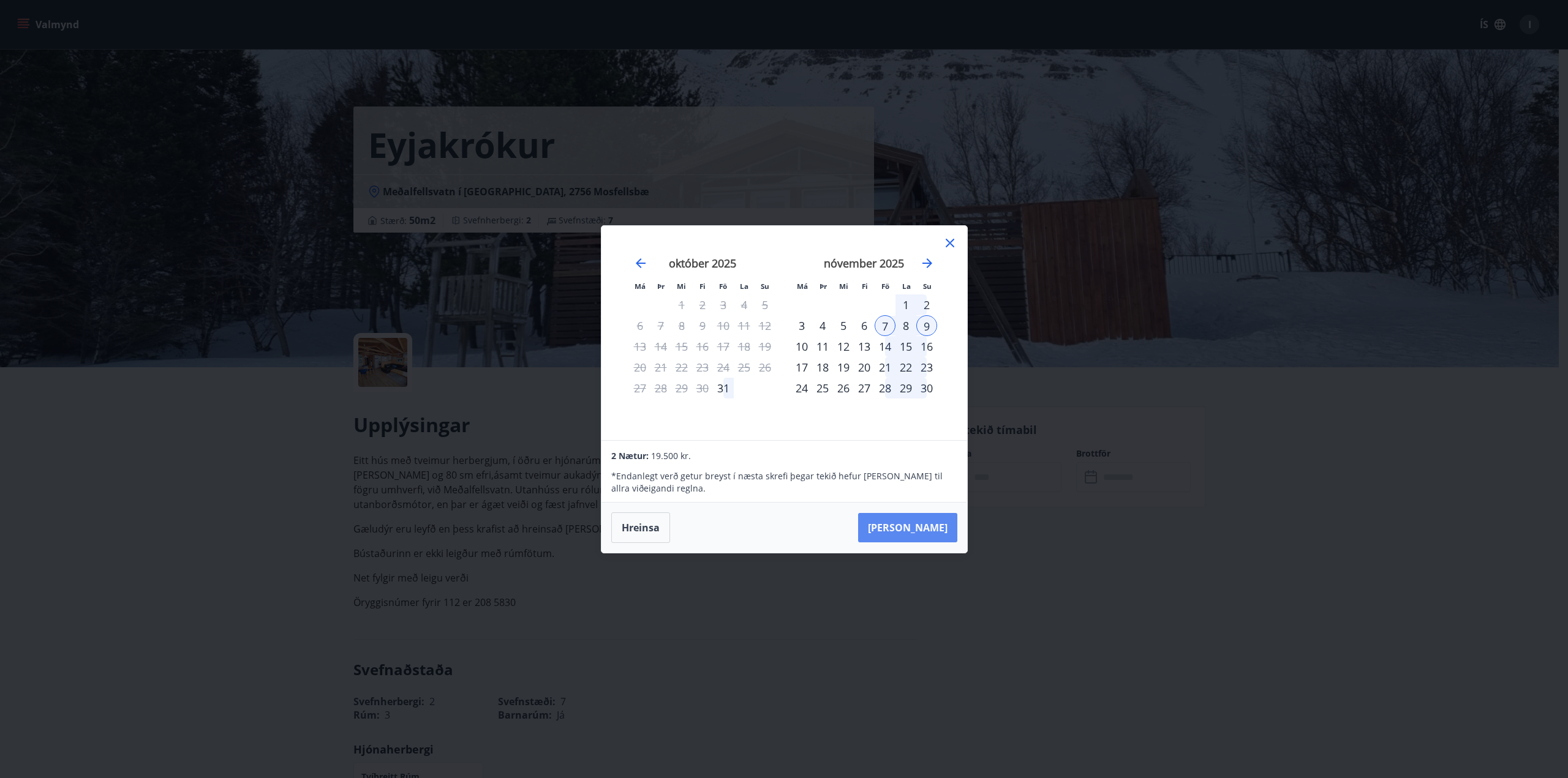
click at [926, 524] on button "Taka Frá" at bounding box center [907, 528] width 99 height 30
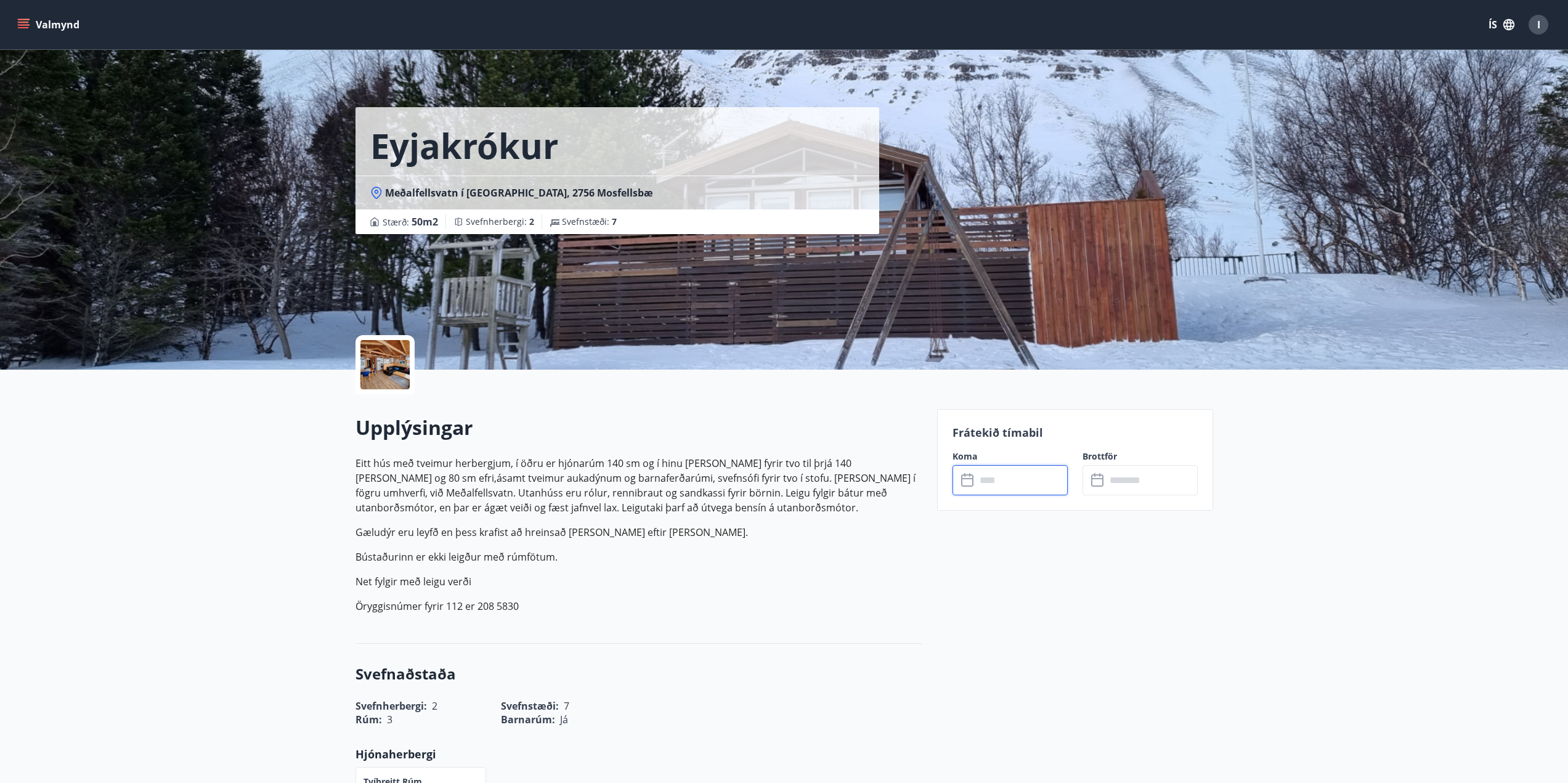
type input "******"
click at [1150, 590] on button "Greiða" at bounding box center [1140, 594] width 115 height 30
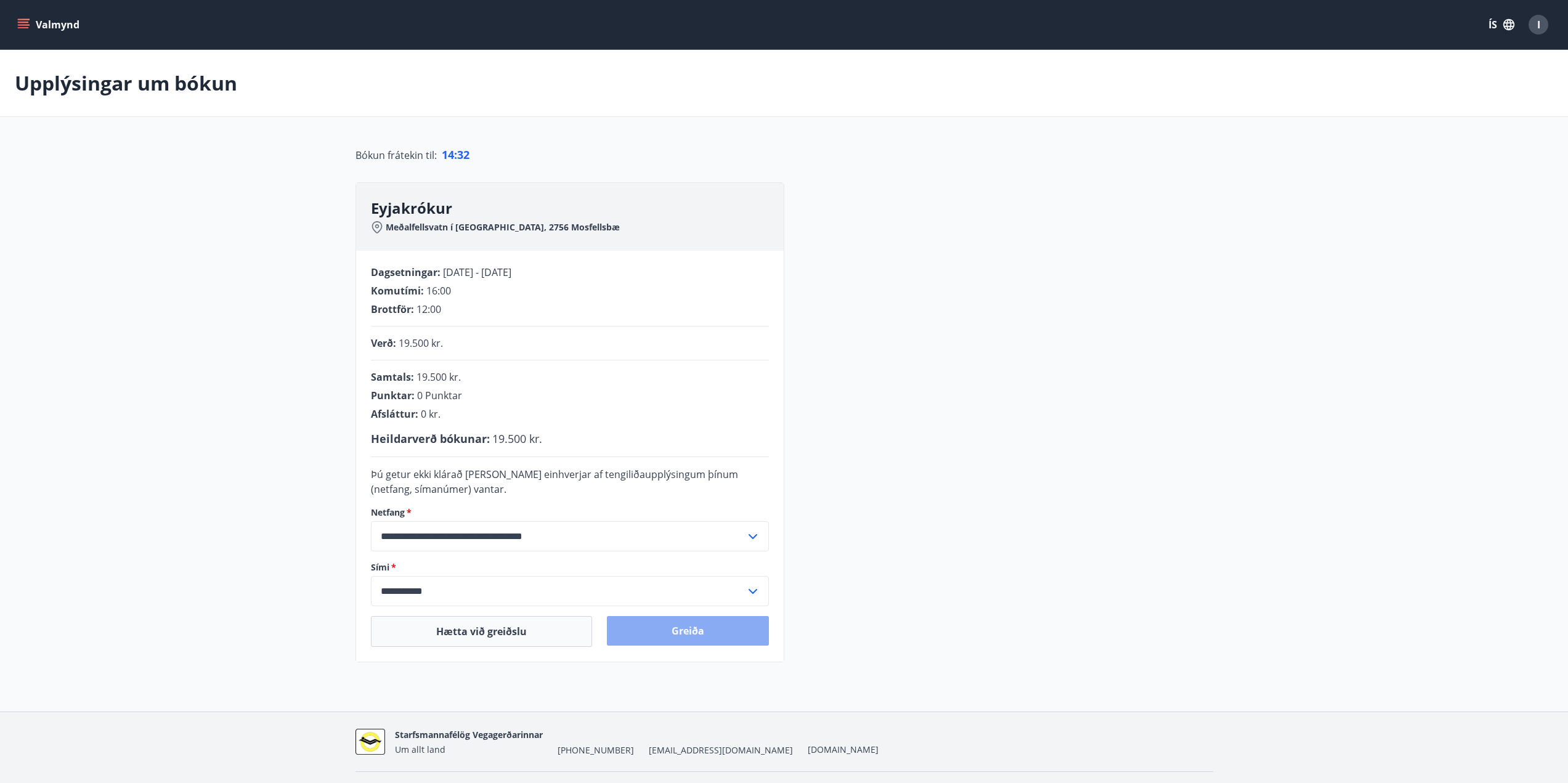
click at [730, 634] on button "Greiða" at bounding box center [688, 631] width 162 height 30
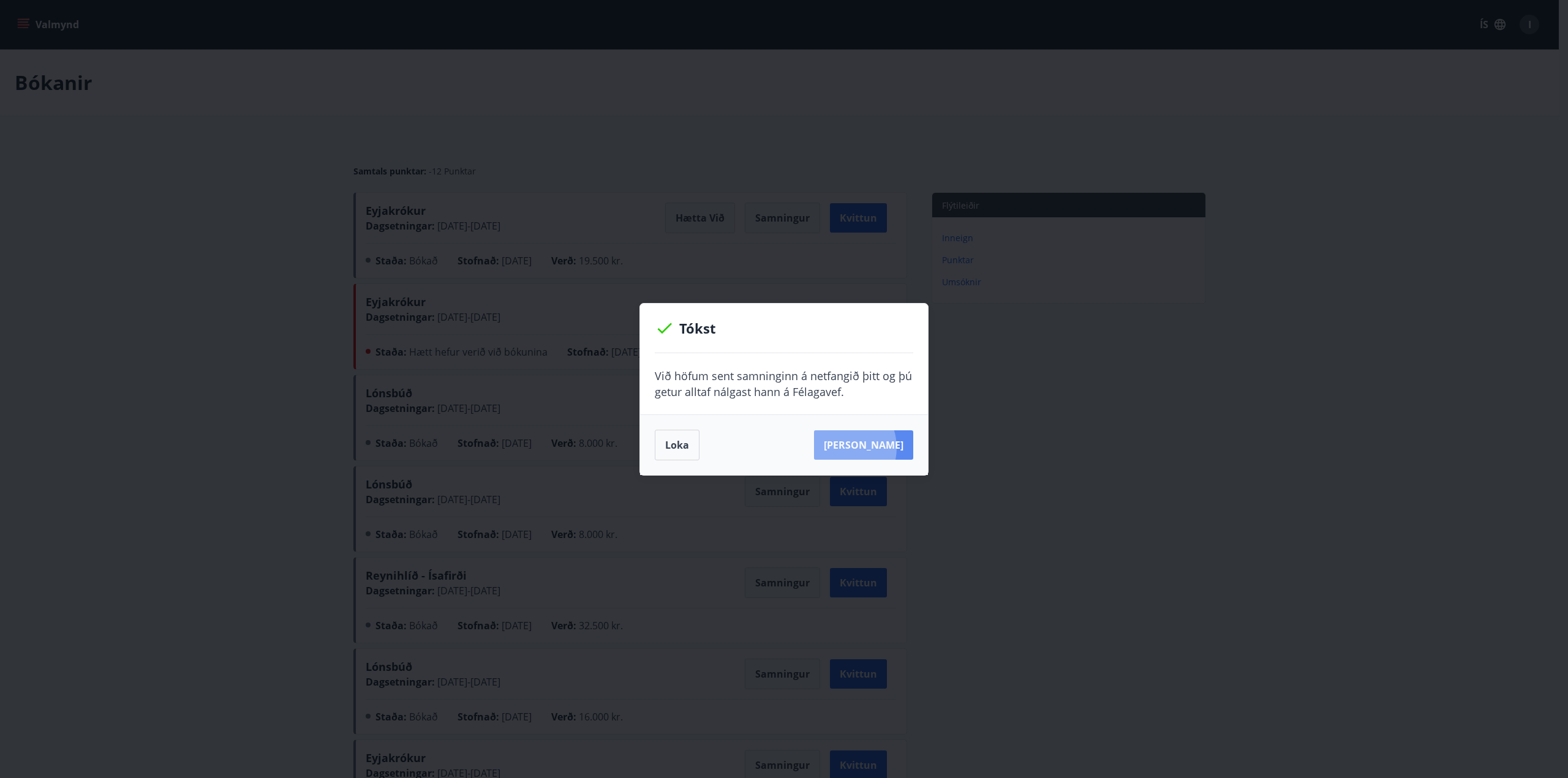
click at [856, 448] on button "[PERSON_NAME]" at bounding box center [863, 445] width 99 height 30
click at [667, 446] on button "Loka" at bounding box center [677, 445] width 44 height 31
